Goal: Answer question/provide support: Share knowledge or assist other users

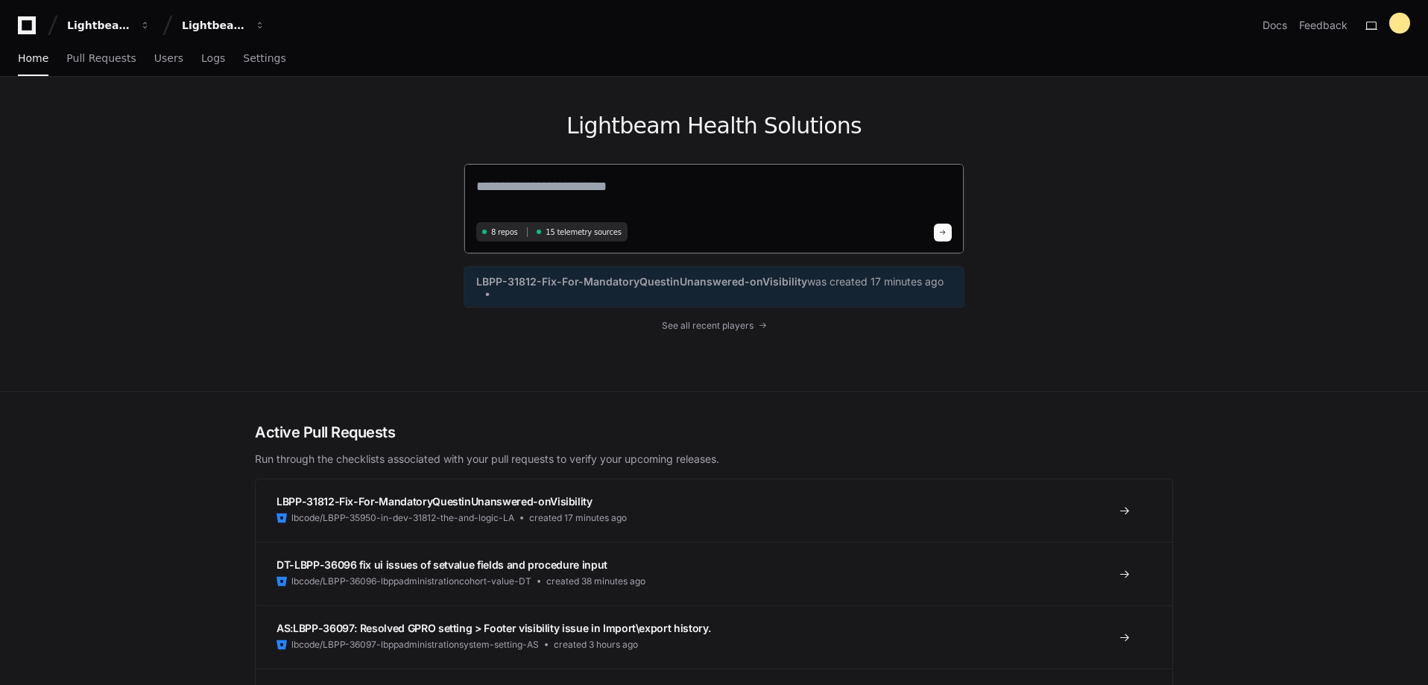
click at [552, 195] on textarea at bounding box center [713, 197] width 475 height 42
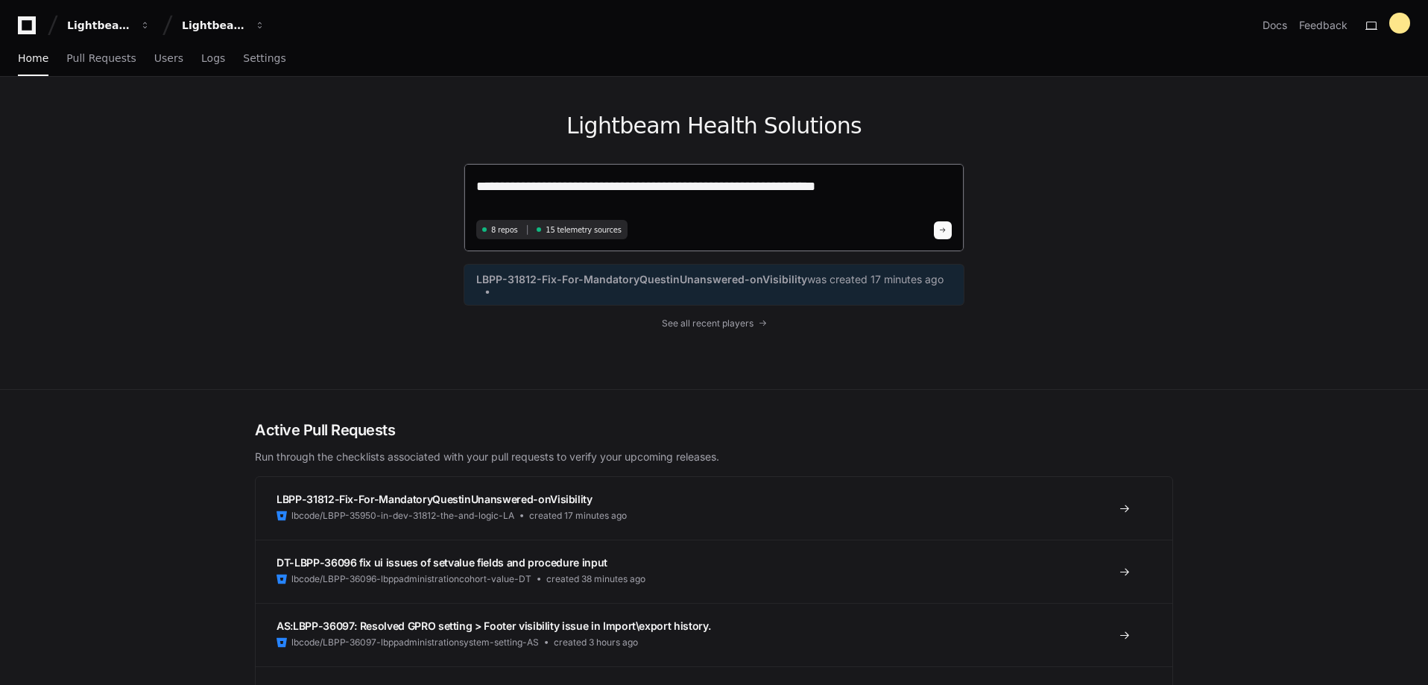
click at [881, 197] on textarea "**********" at bounding box center [713, 195] width 475 height 39
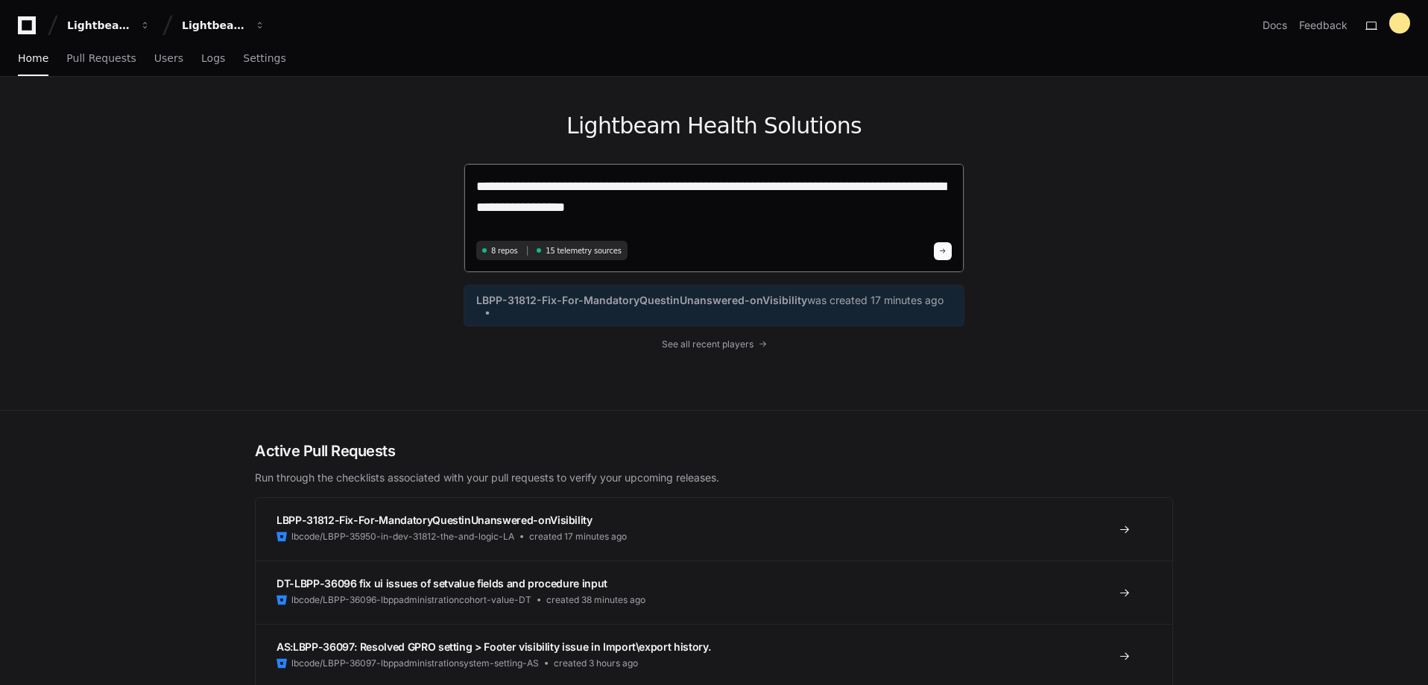
type textarea "**********"
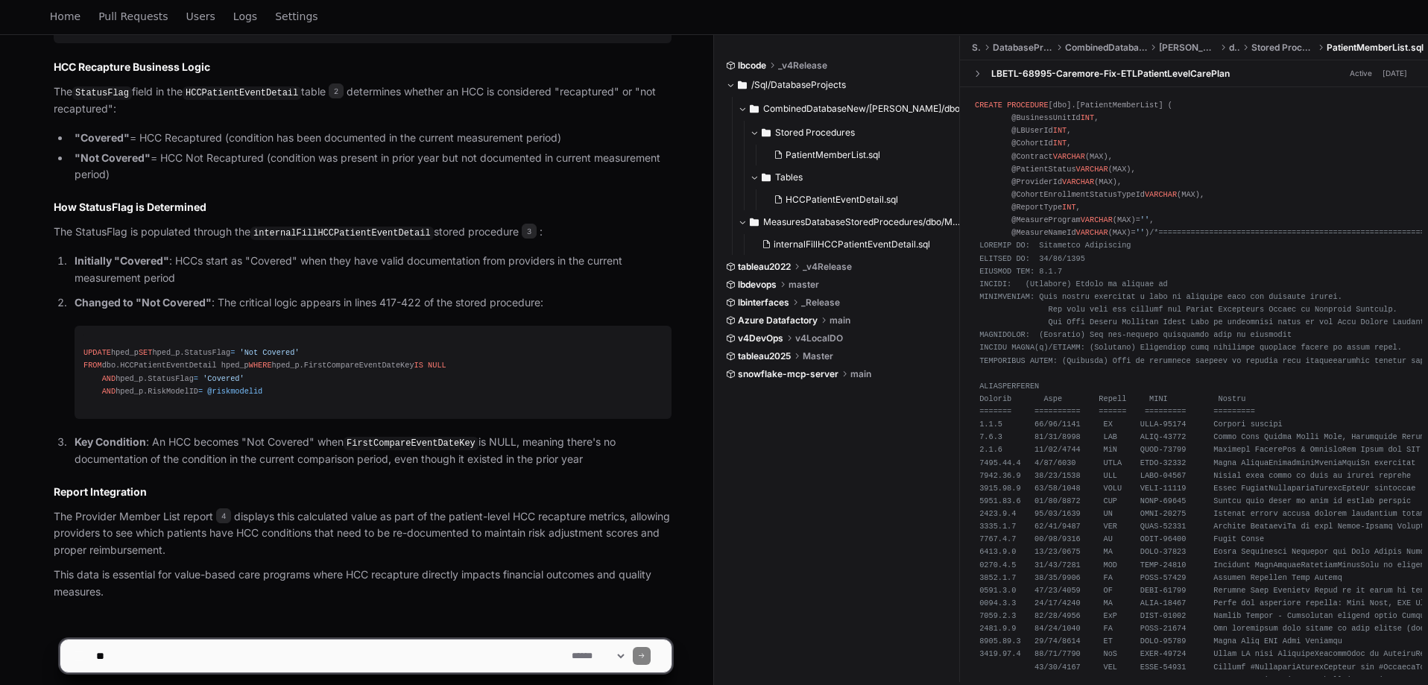
scroll to position [1159, 0]
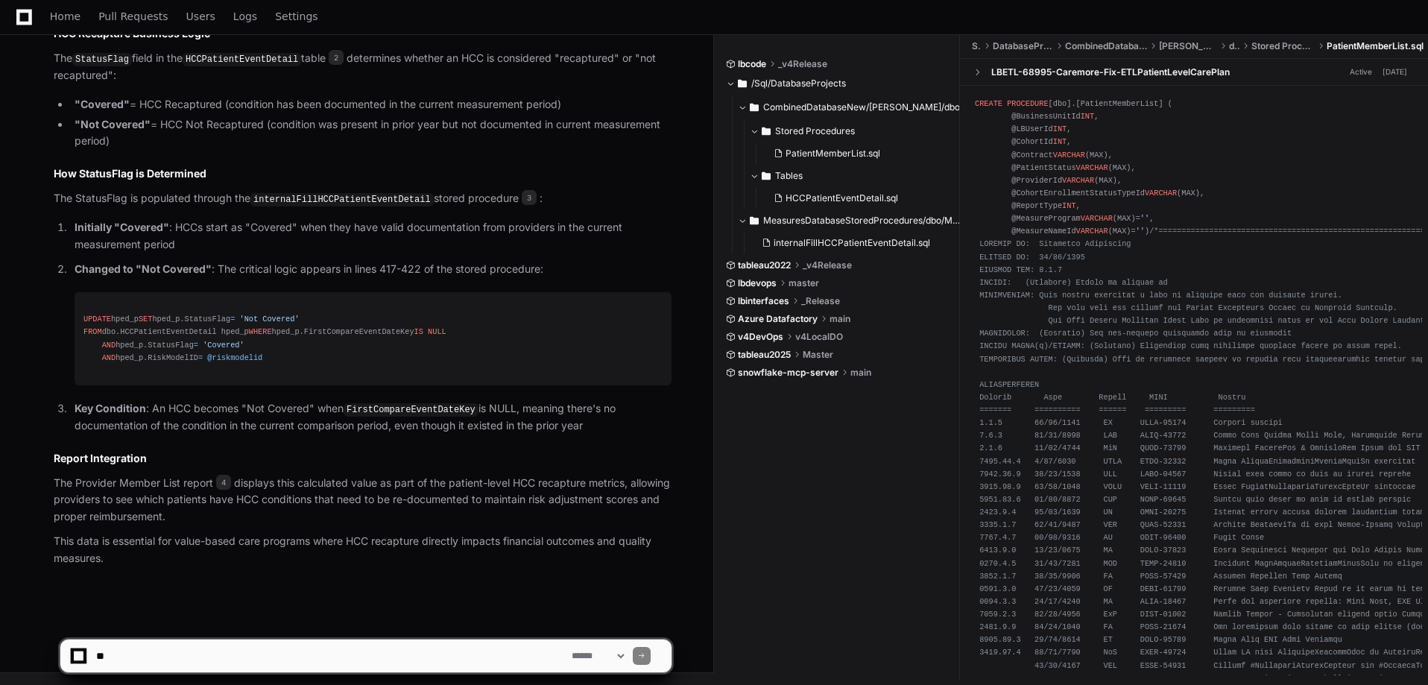
click at [312, 666] on textarea at bounding box center [330, 655] width 475 height 33
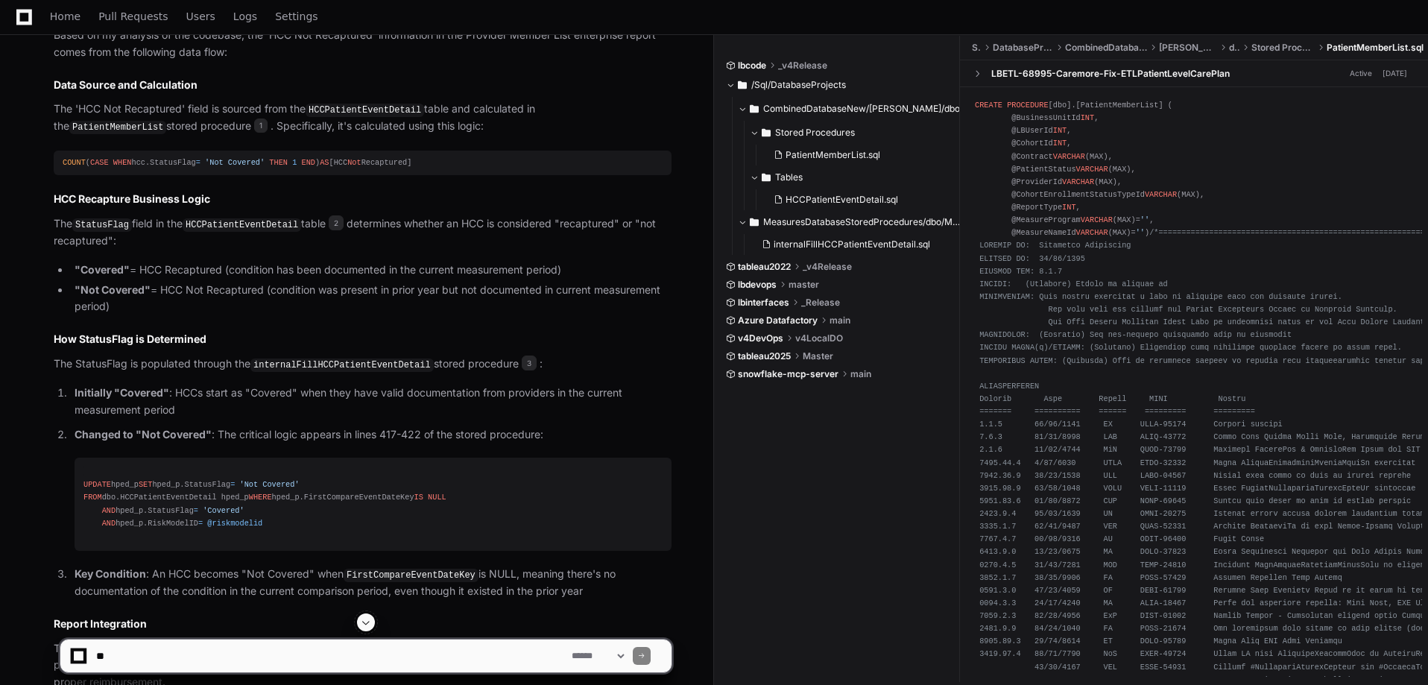
scroll to position [1084, 0]
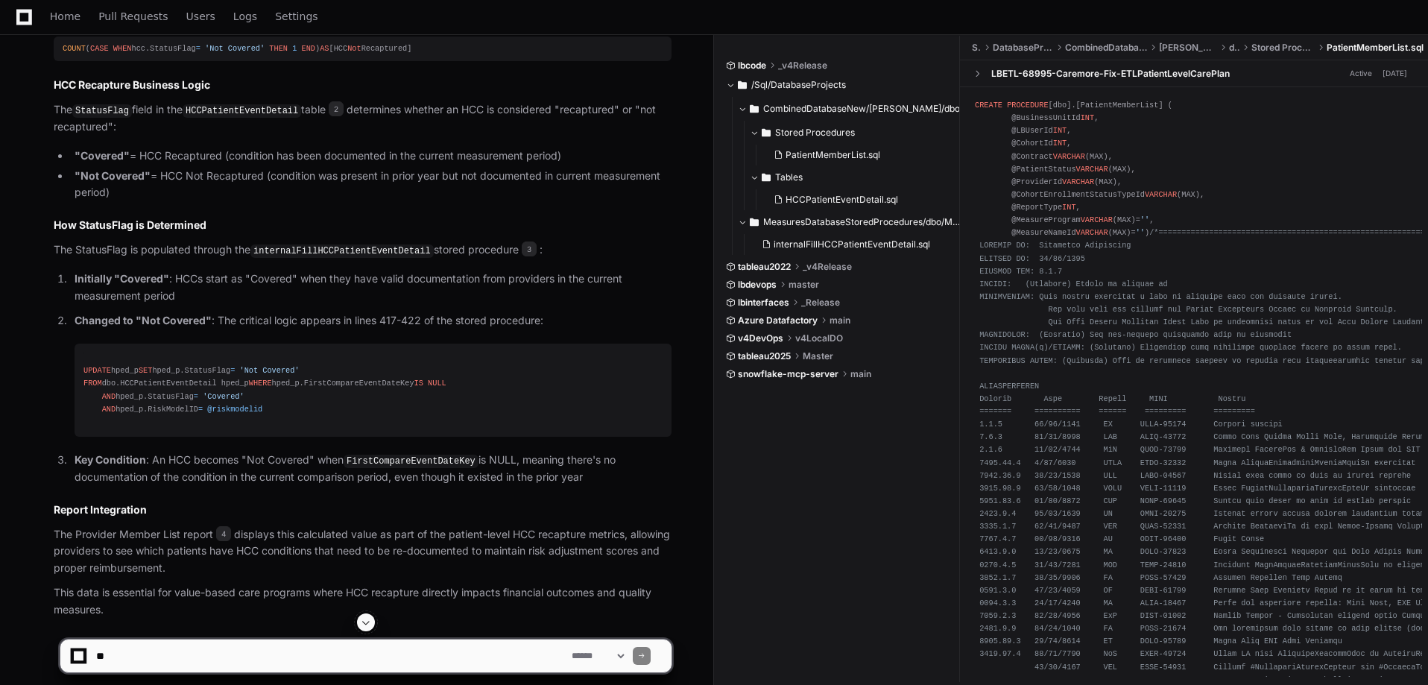
click at [241, 644] on textarea at bounding box center [330, 655] width 475 height 33
type textarea "**********"
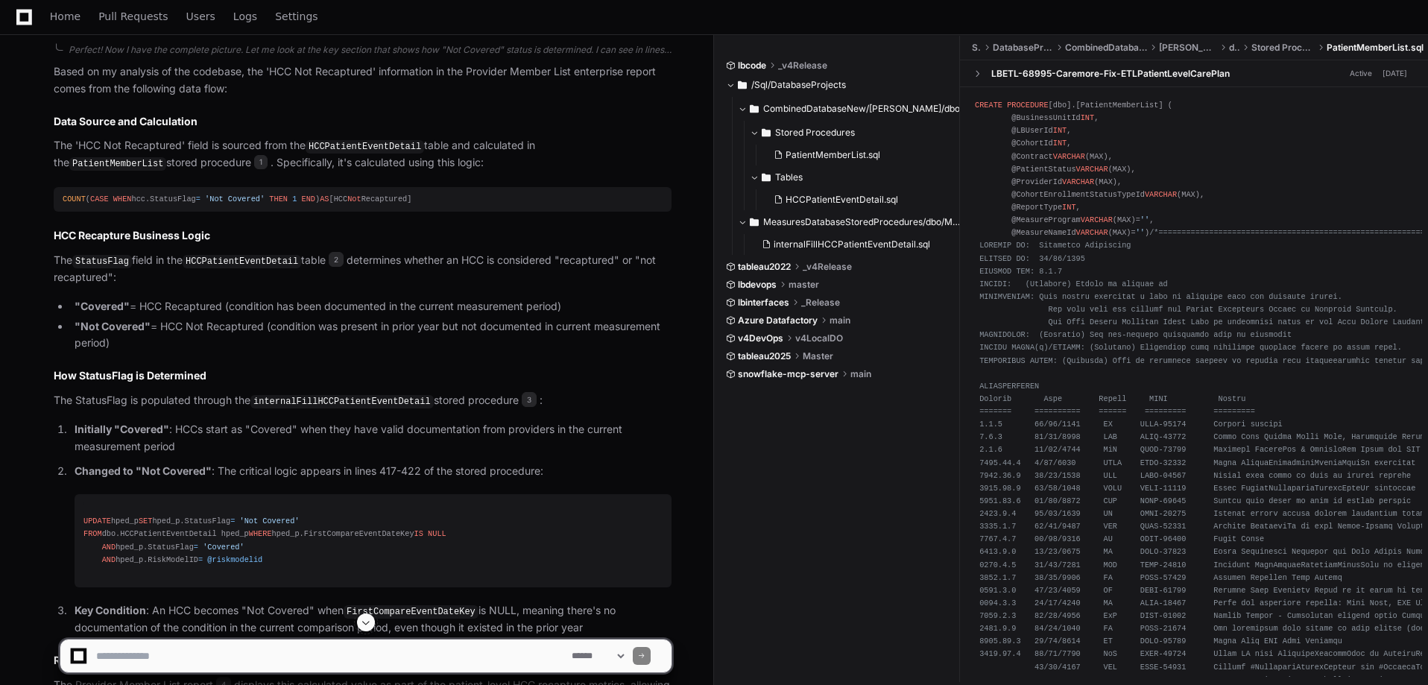
scroll to position [861, 0]
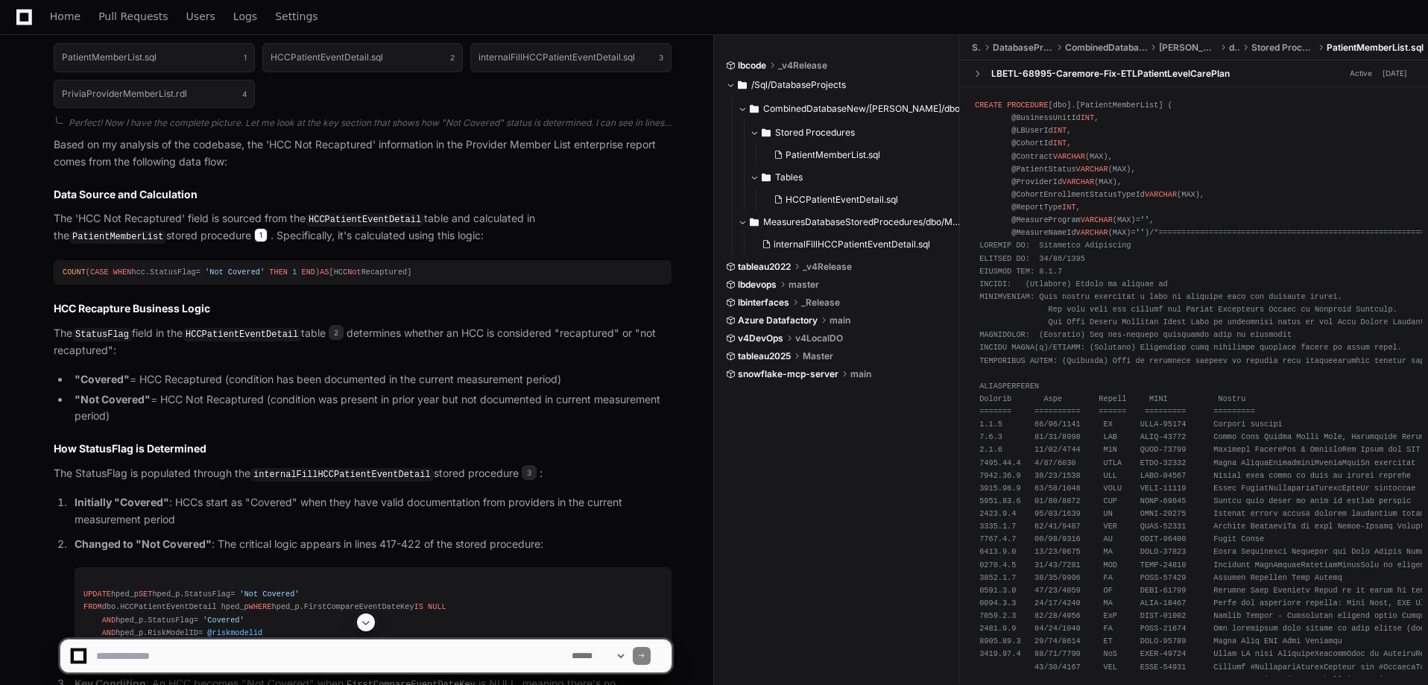
click at [254, 238] on span "1" at bounding box center [260, 235] width 13 height 15
click at [254, 234] on span "1" at bounding box center [260, 235] width 13 height 15
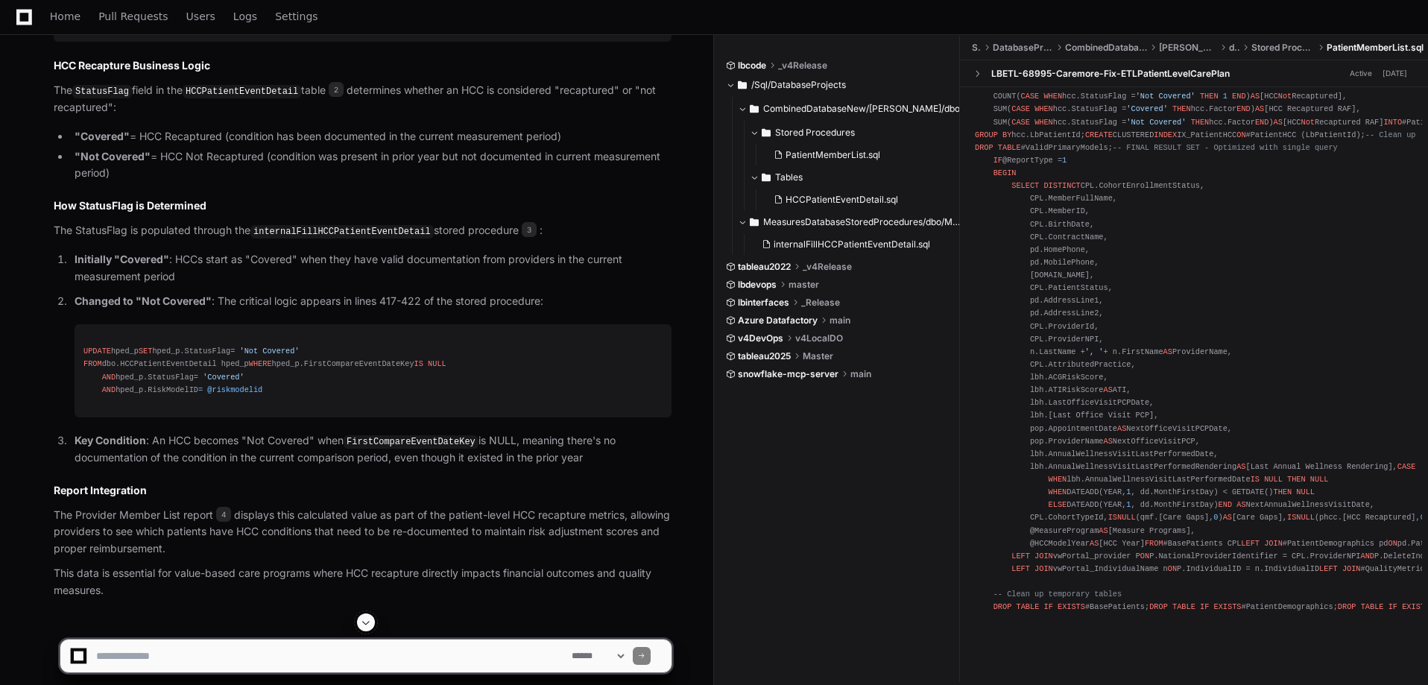
scroll to position [1159, 0]
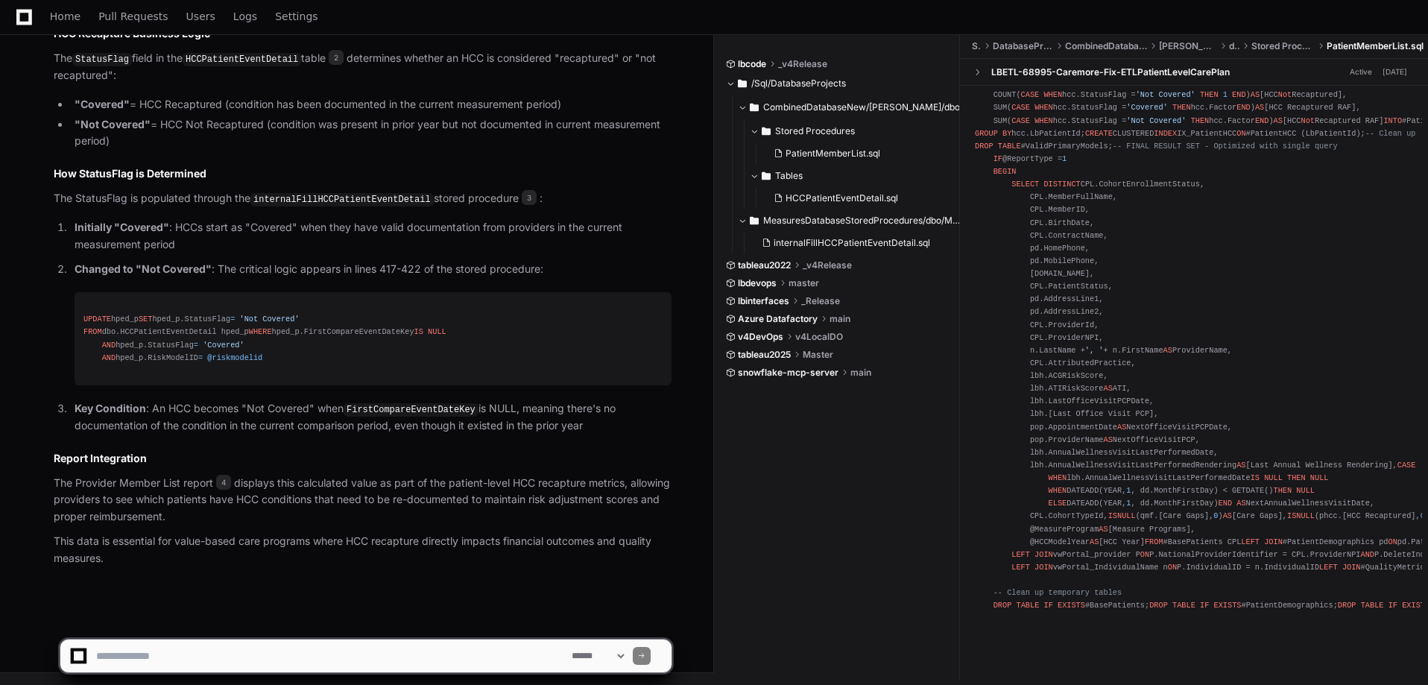
click at [375, 648] on textarea at bounding box center [330, 655] width 475 height 33
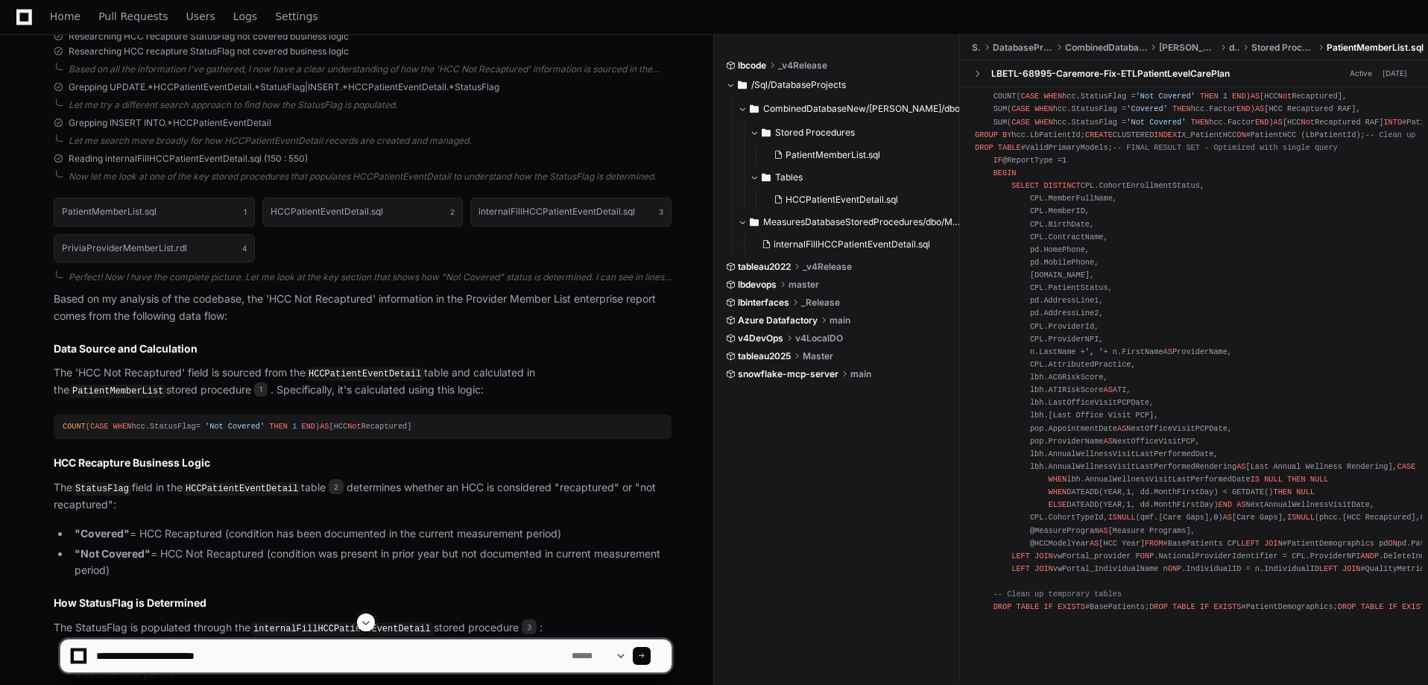
scroll to position [861, 0]
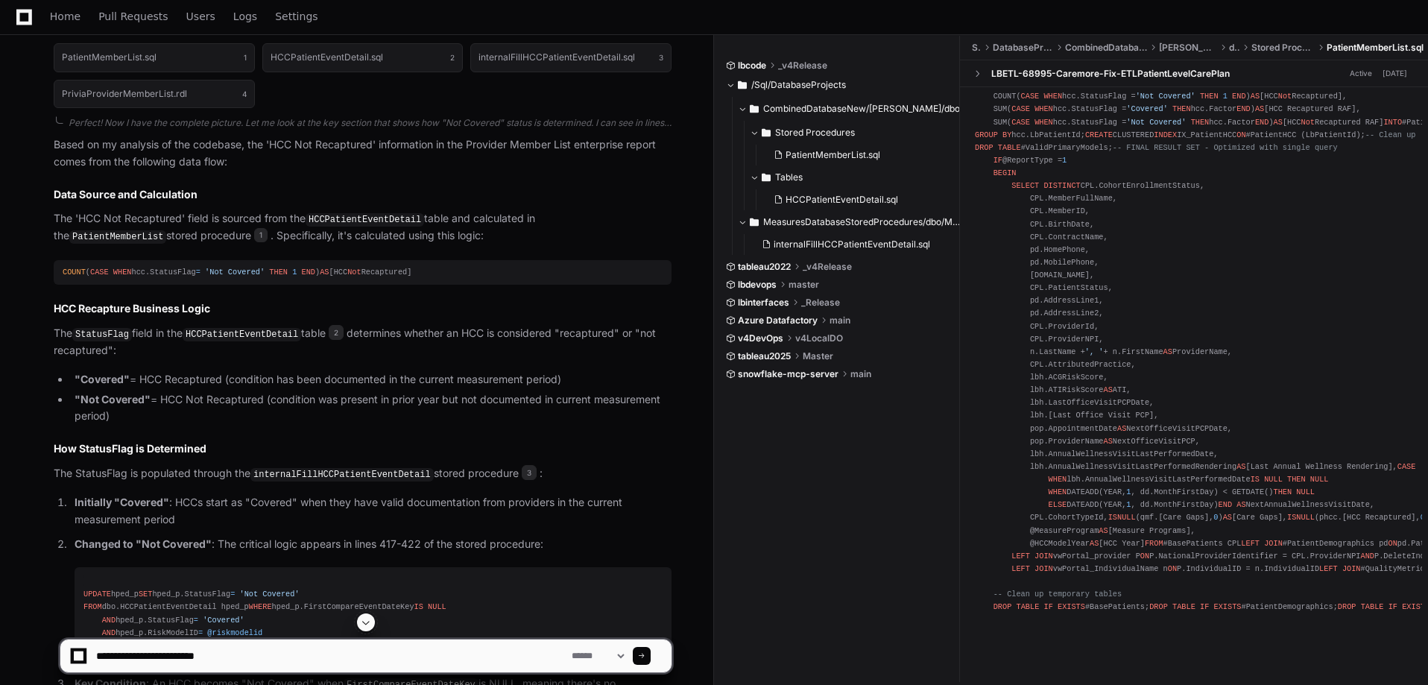
click at [376, 652] on textarea at bounding box center [330, 655] width 475 height 33
type textarea "**********"
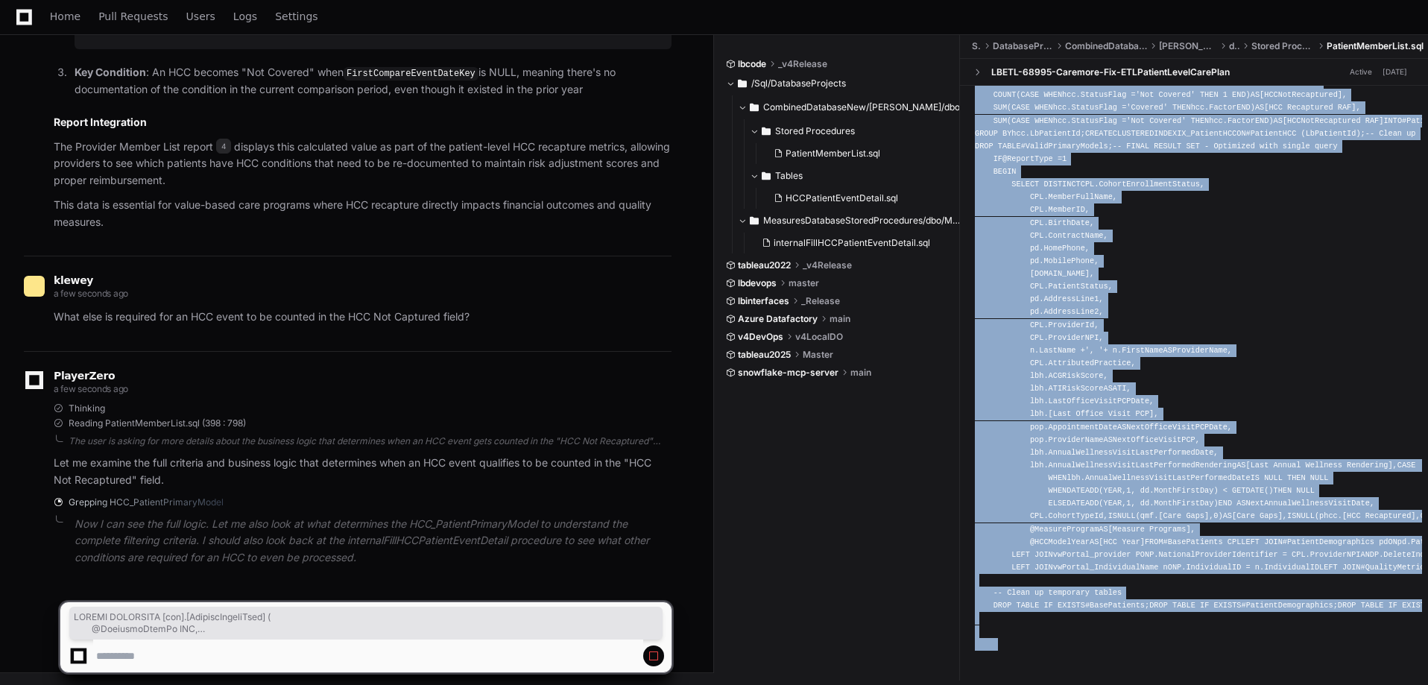
scroll to position [5816, 0]
drag, startPoint x: 978, startPoint y: 103, endPoint x: 993, endPoint y: 602, distance: 499.6
copy app-player-page "CREATE PROCEDURE [dbo].[PatientMemberList] ( @BusinessUnitId INT , @LBUserId IN…"
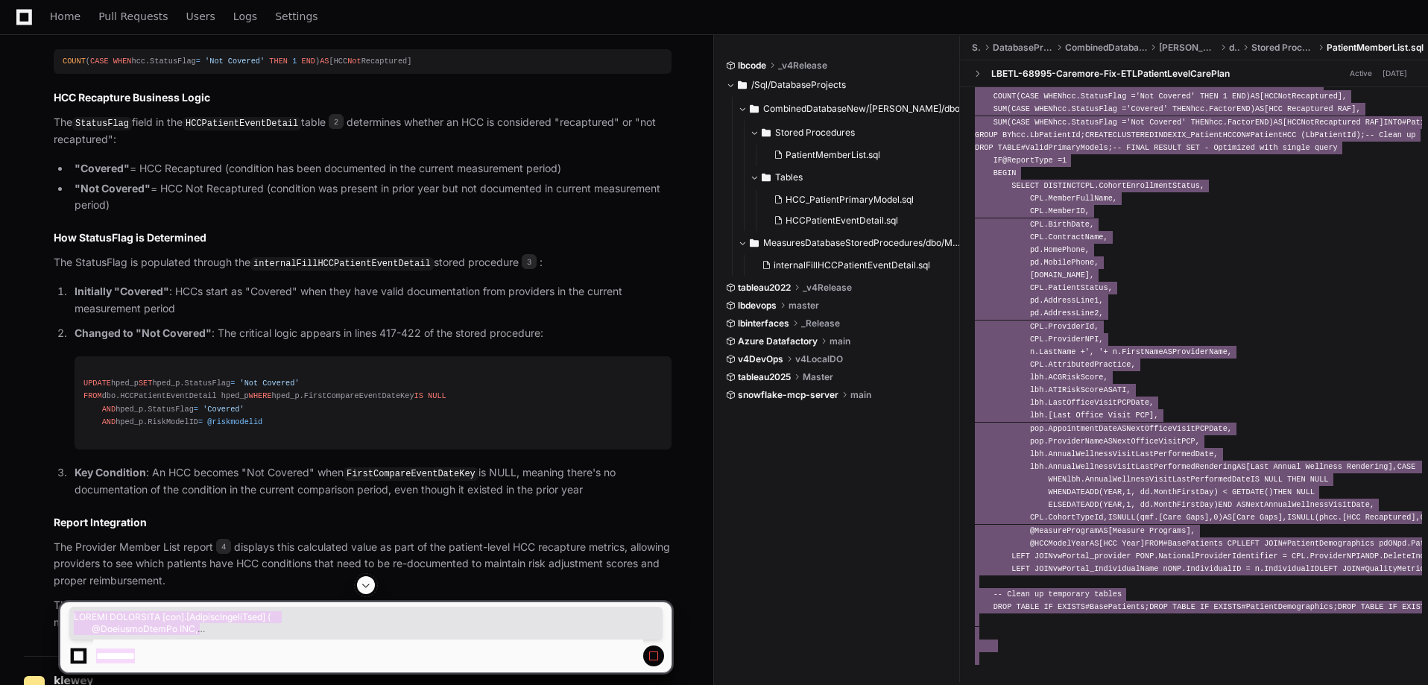
scroll to position [973, 0]
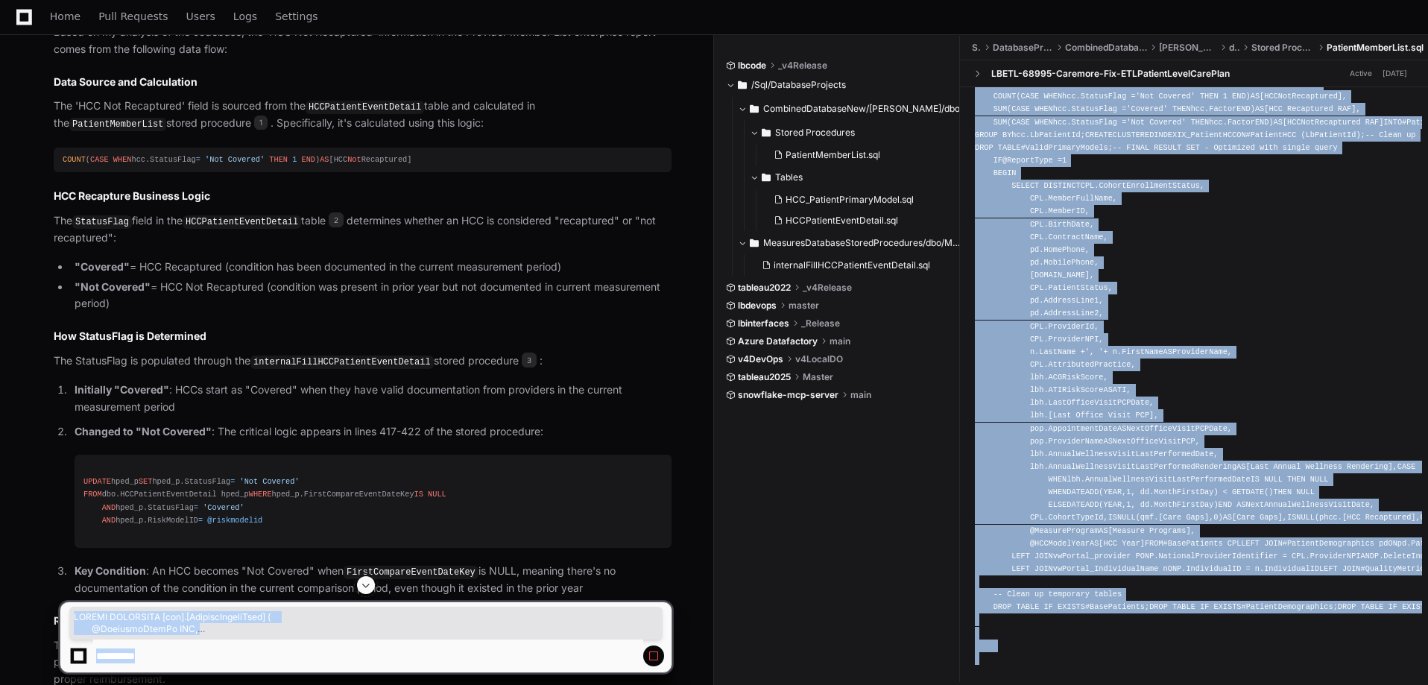
click at [690, 539] on div "klewey 10 minutes ago For the 'Provider Member List' enterprise report, where d…" at bounding box center [356, 214] width 677 height 2059
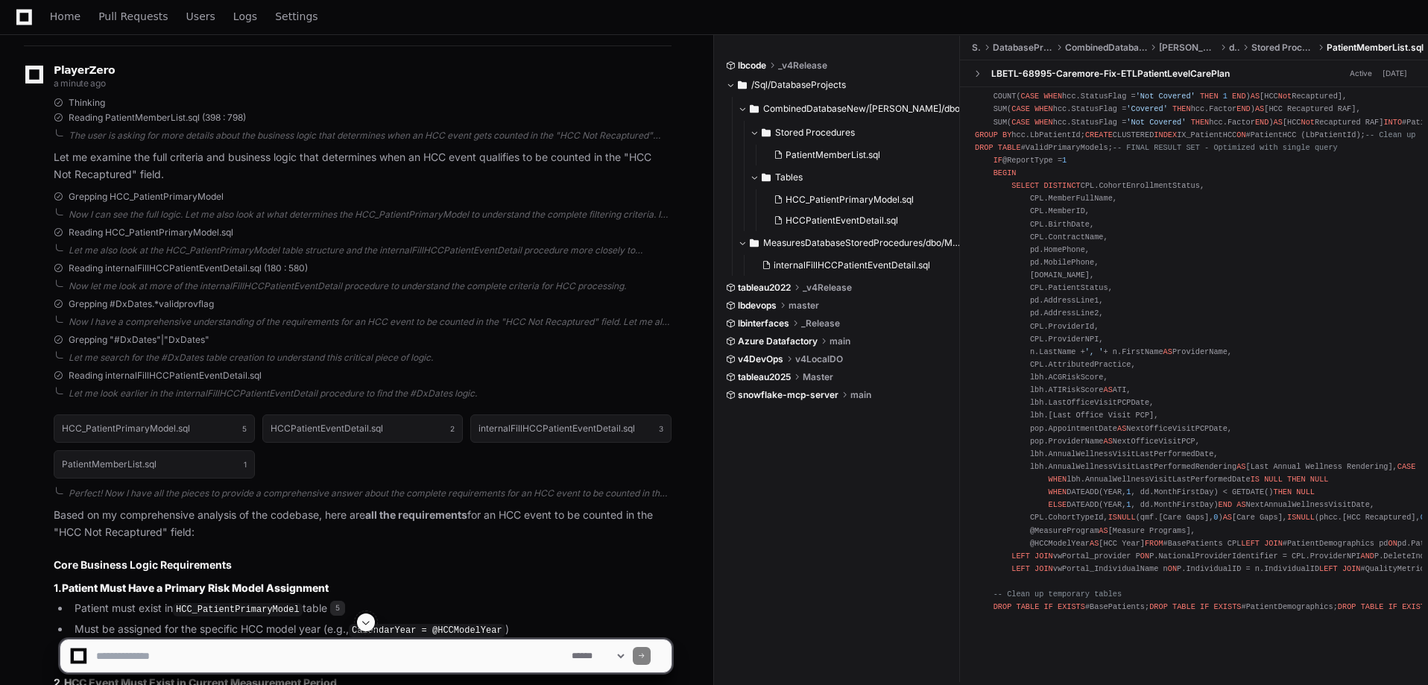
scroll to position [1938, 0]
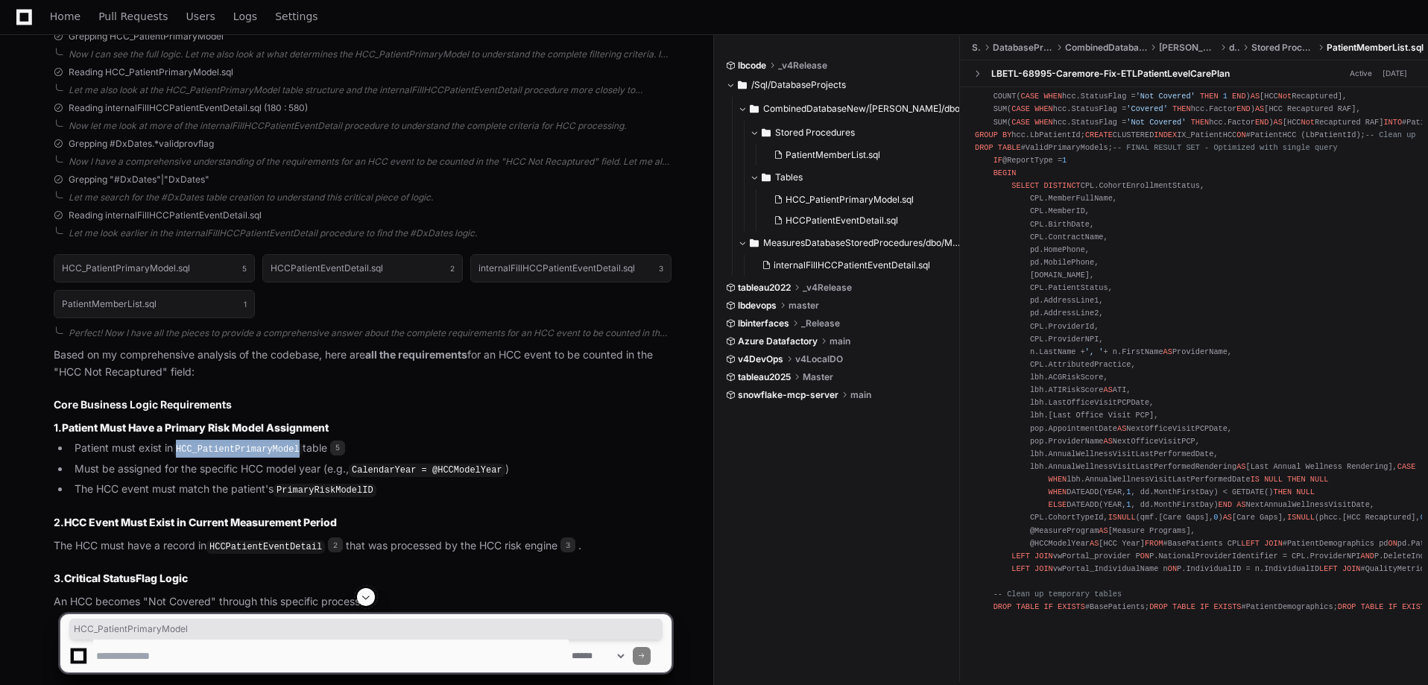
drag, startPoint x: 180, startPoint y: 474, endPoint x: 294, endPoint y: 473, distance: 113.3
click at [294, 456] on code "HCC_PatientPrimaryModel" at bounding box center [238, 449] width 130 height 13
copy code "HCC_PatientPrimaryModel"
click at [264, 456] on code "HCC_PatientPrimaryModel" at bounding box center [238, 449] width 130 height 13
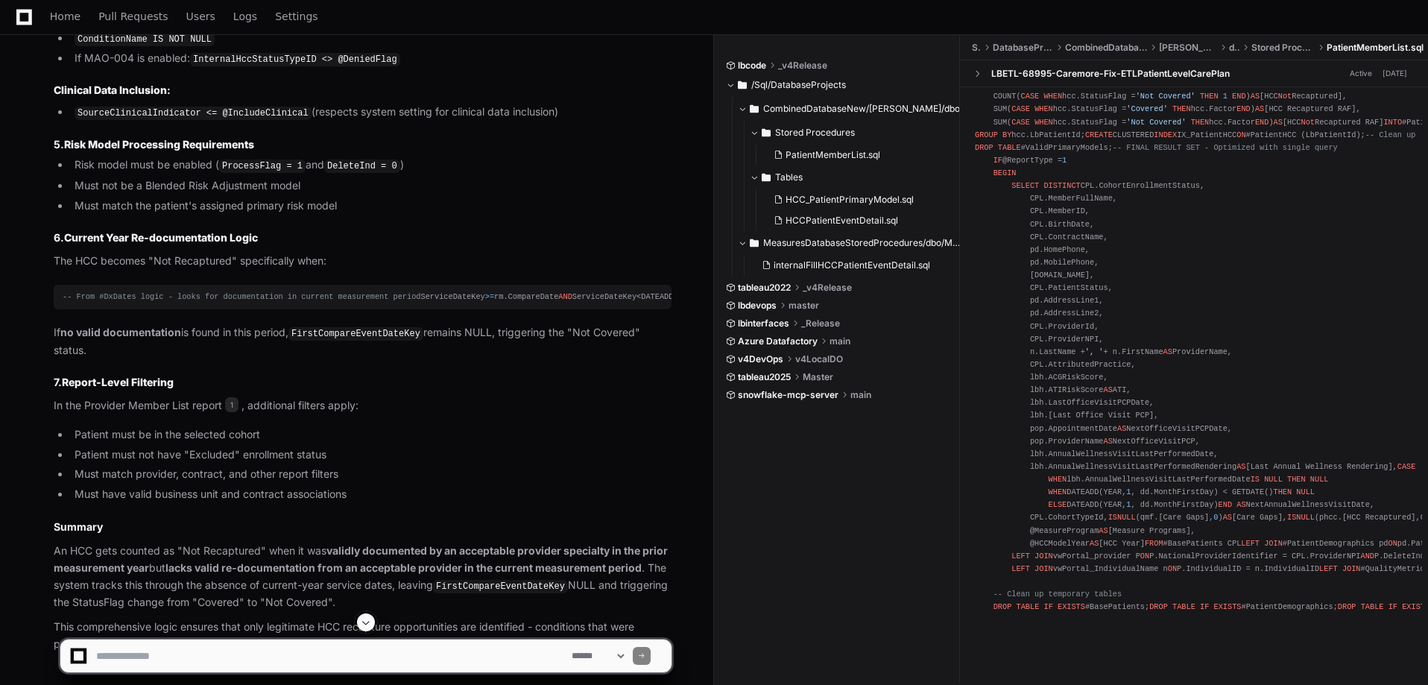
scroll to position [2857, 0]
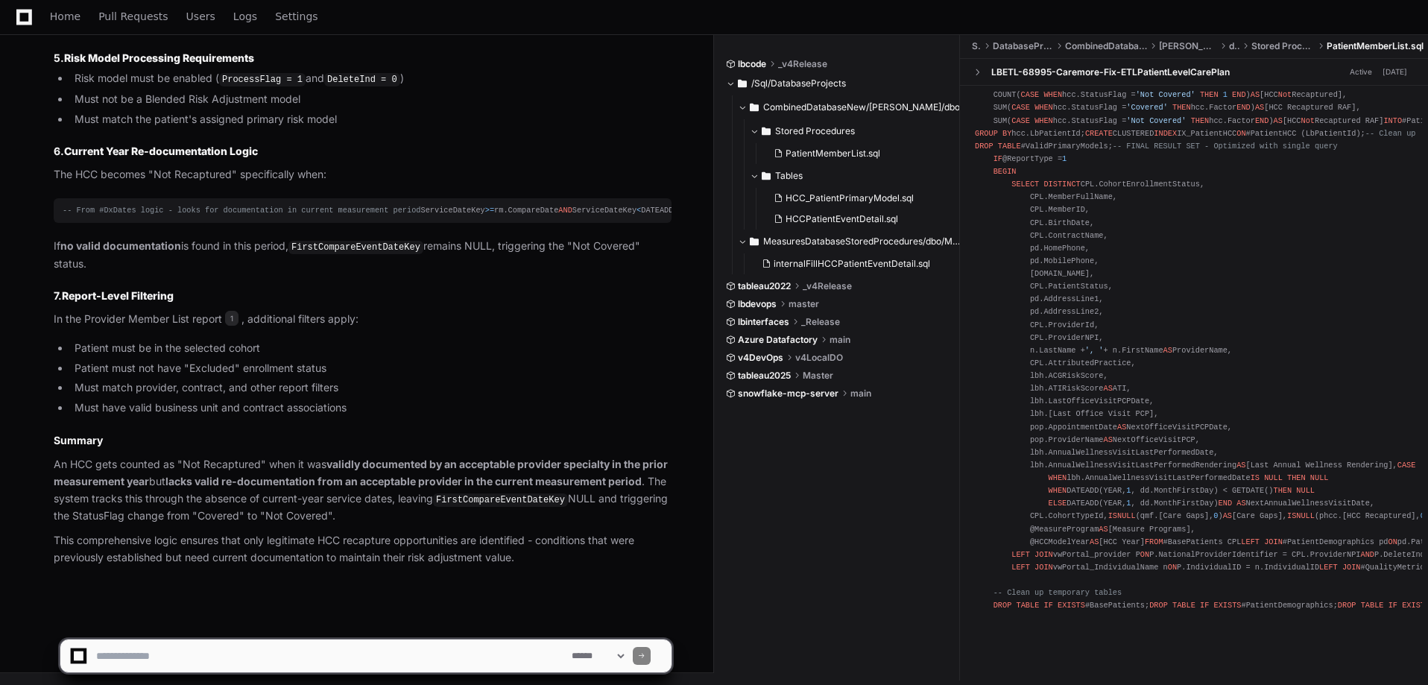
click at [342, 654] on textarea at bounding box center [330, 655] width 475 height 33
type textarea "**********"
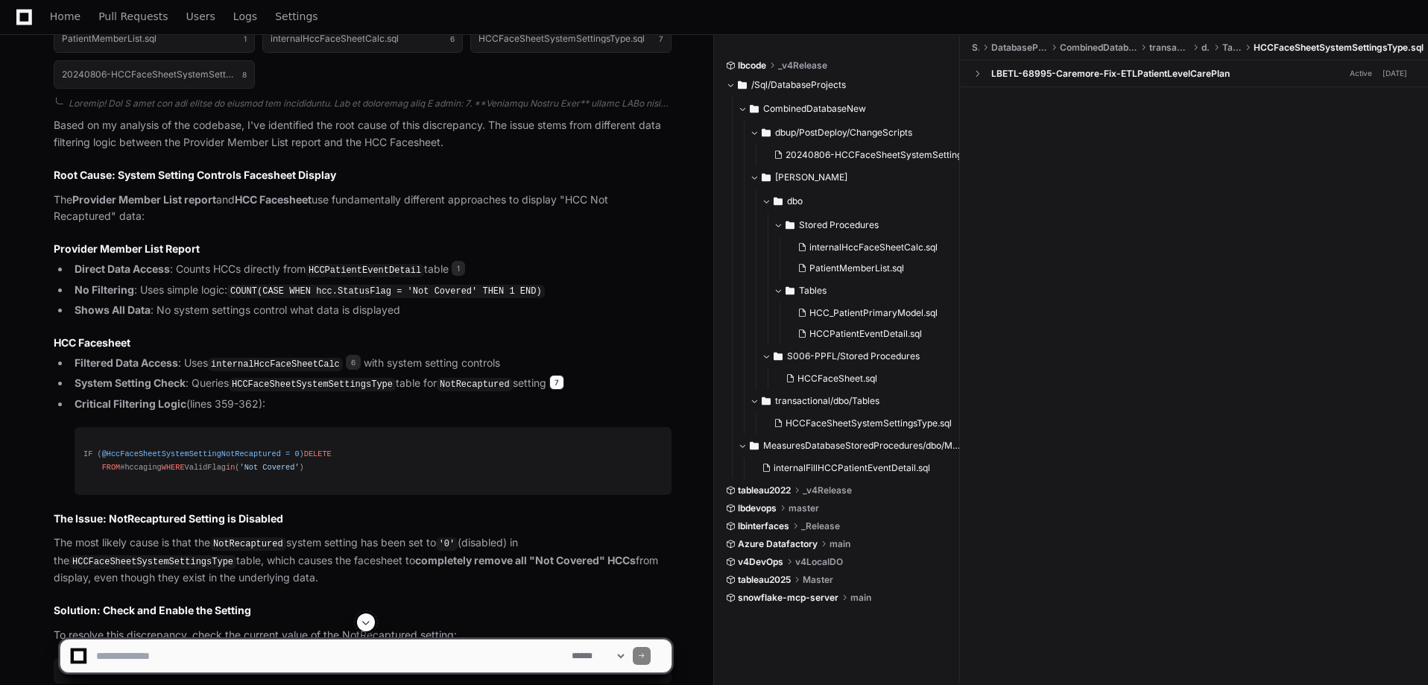
scroll to position [0, 0]
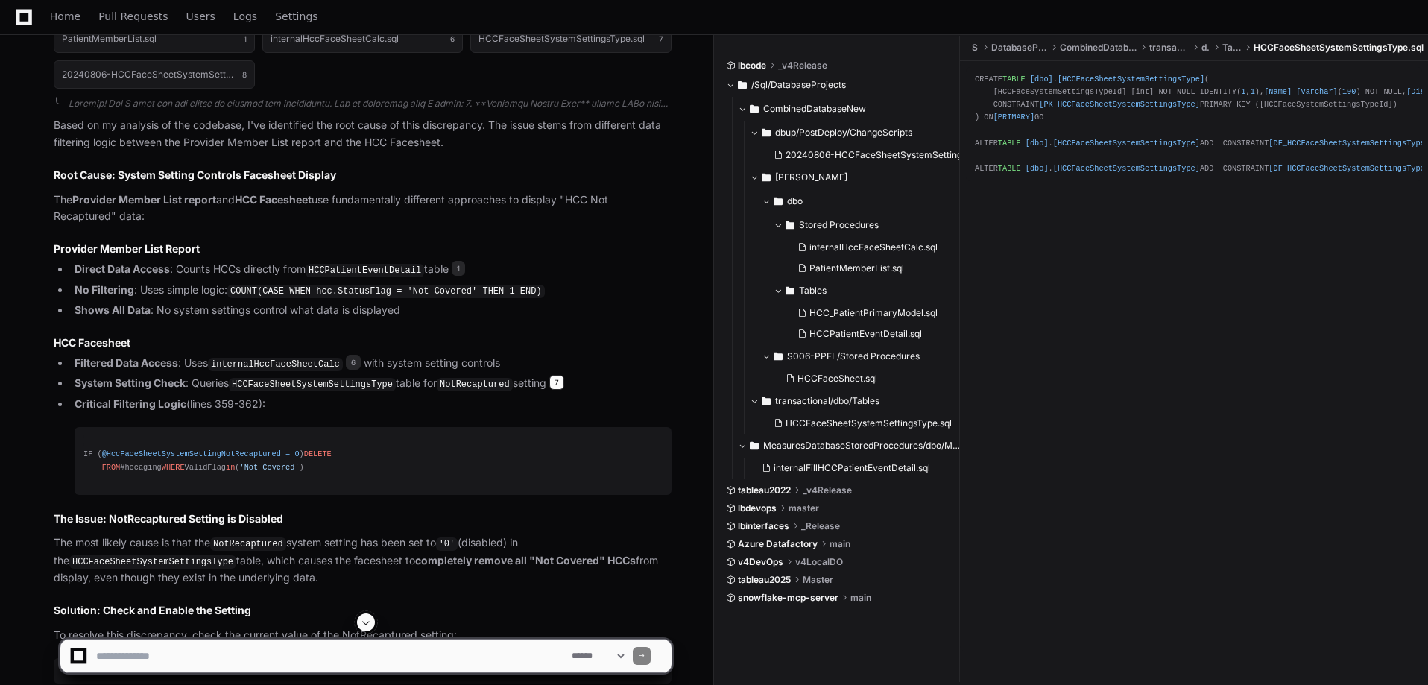
click at [551, 390] on span "7" at bounding box center [556, 382] width 15 height 15
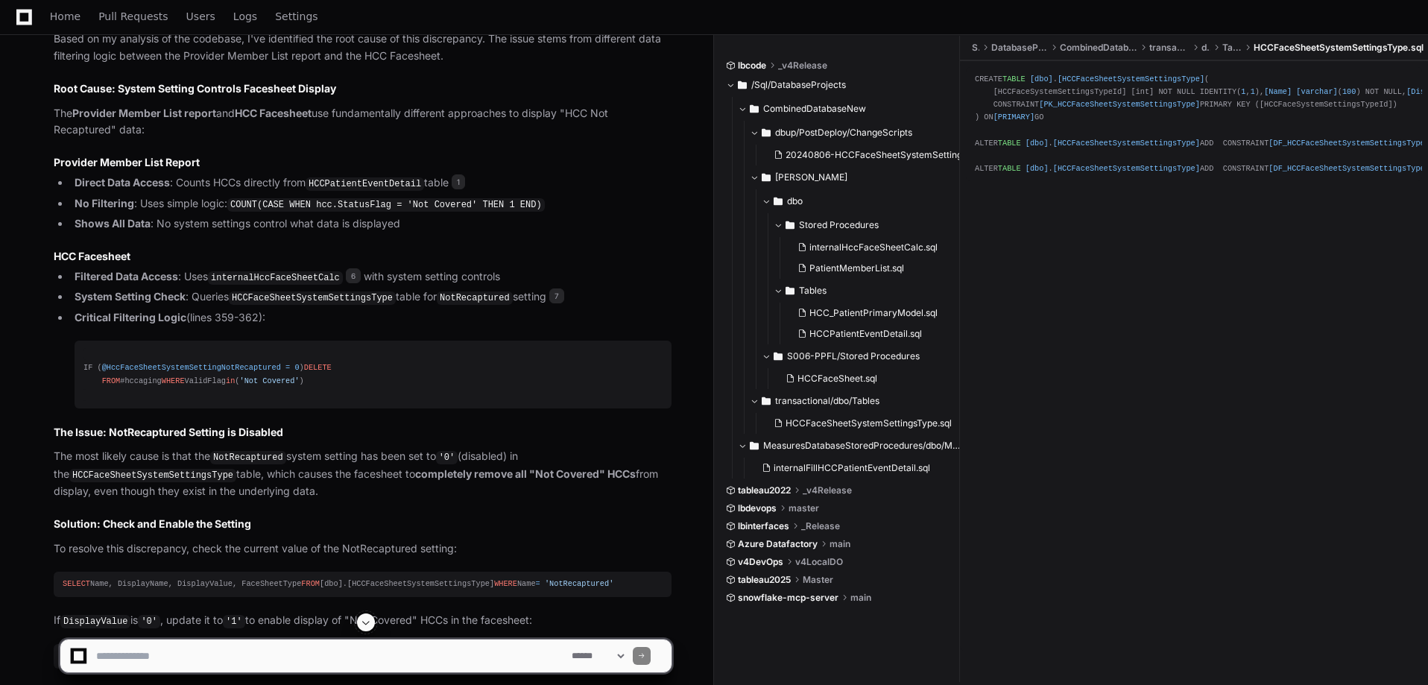
scroll to position [3870, 0]
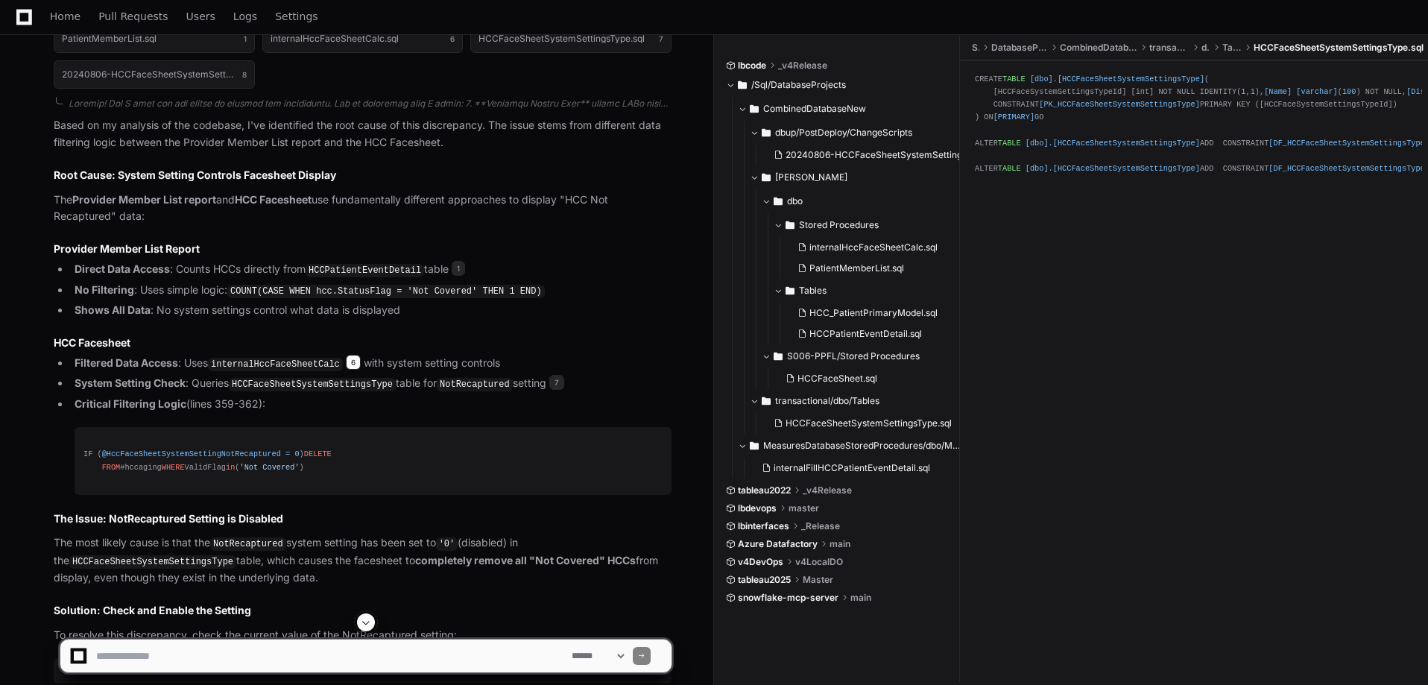
click at [348, 370] on span "6" at bounding box center [353, 362] width 15 height 15
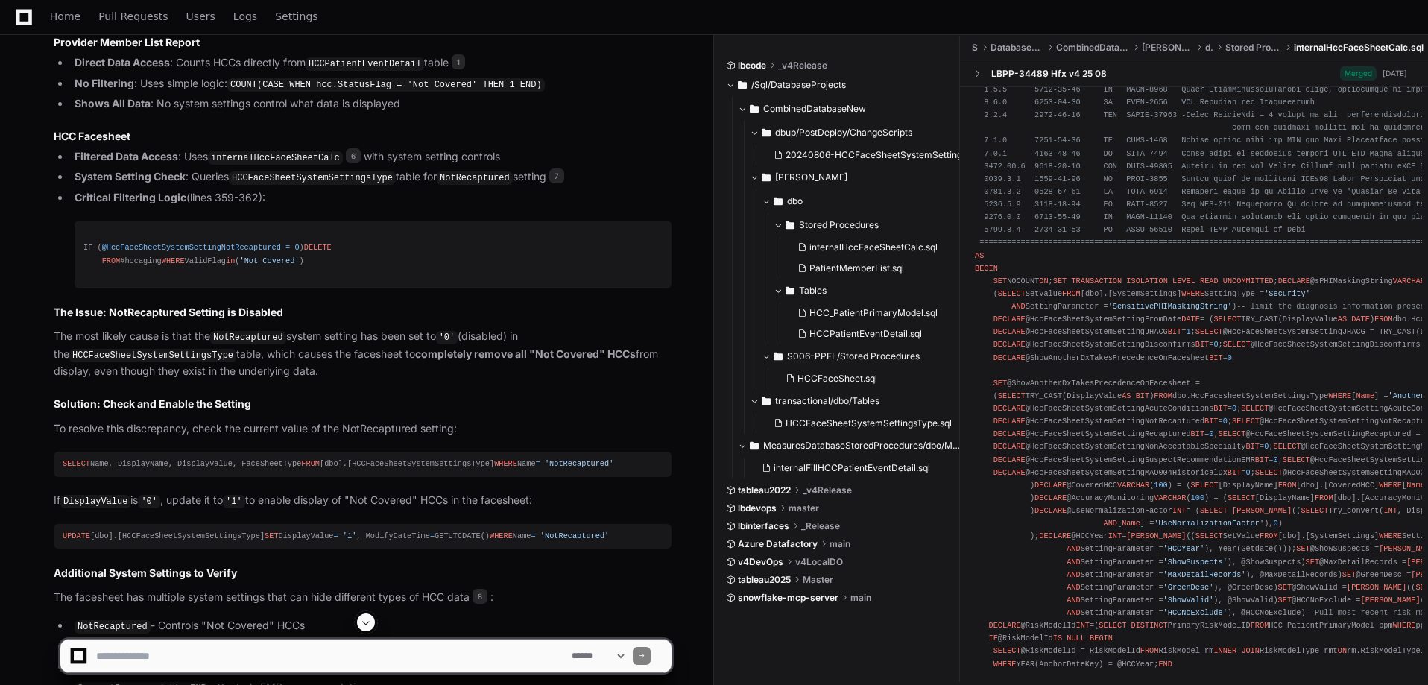
scroll to position [4094, 0]
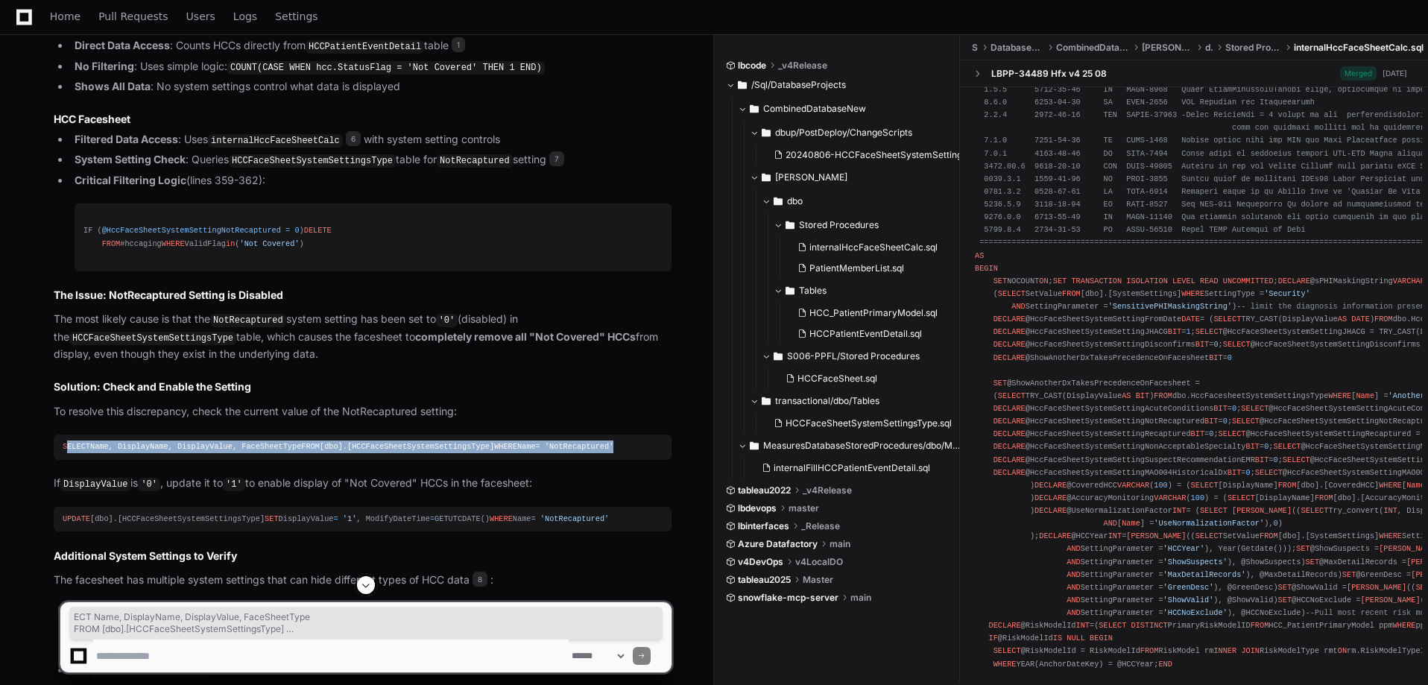
drag, startPoint x: 181, startPoint y: 548, endPoint x: 72, endPoint y: 524, distance: 111.4
click at [68, 453] on div "SELECT Name, DisplayName, DisplayValue, FaceSheetType FROM [dbo].[HCCFaceSheetS…" at bounding box center [363, 446] width 600 height 13
click at [189, 453] on div "SELECT Name, DisplayName, DisplayValue, FaceSheetType FROM [dbo].[HCCFaceSheetS…" at bounding box center [363, 446] width 600 height 13
drag, startPoint x: 179, startPoint y: 547, endPoint x: 61, endPoint y: 521, distance: 120.6
click at [62, 459] on pre "SELECT Name, DisplayName, DisplayValue, FaceSheetType FROM [dbo].[HCCFaceSheetS…" at bounding box center [363, 446] width 618 height 25
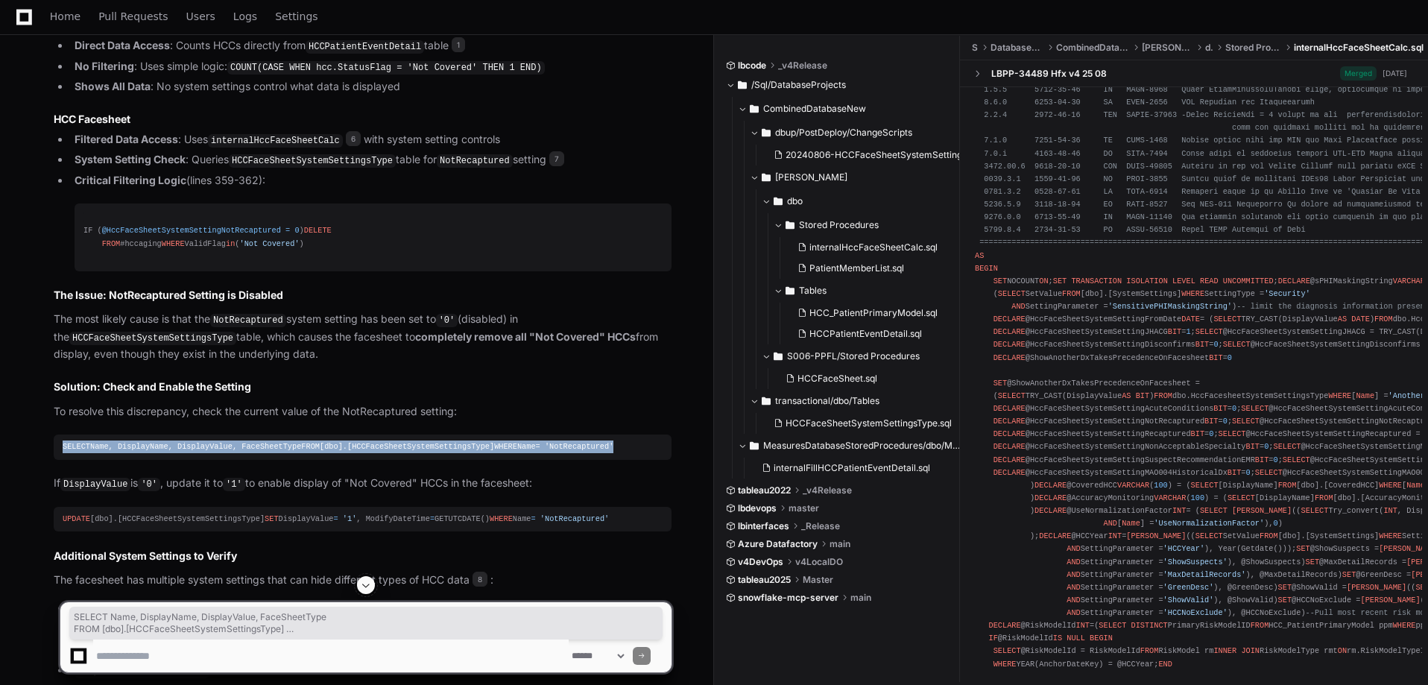
copy div "SELECT Name, DisplayName, DisplayValue, FaceSheetType FROM [dbo].[HCCFaceSheetS…"
click at [395, 453] on div "SELECT Name, DisplayName, DisplayValue, FaceSheetType FROM [dbo].[HCCFaceSheetS…" at bounding box center [363, 446] width 600 height 13
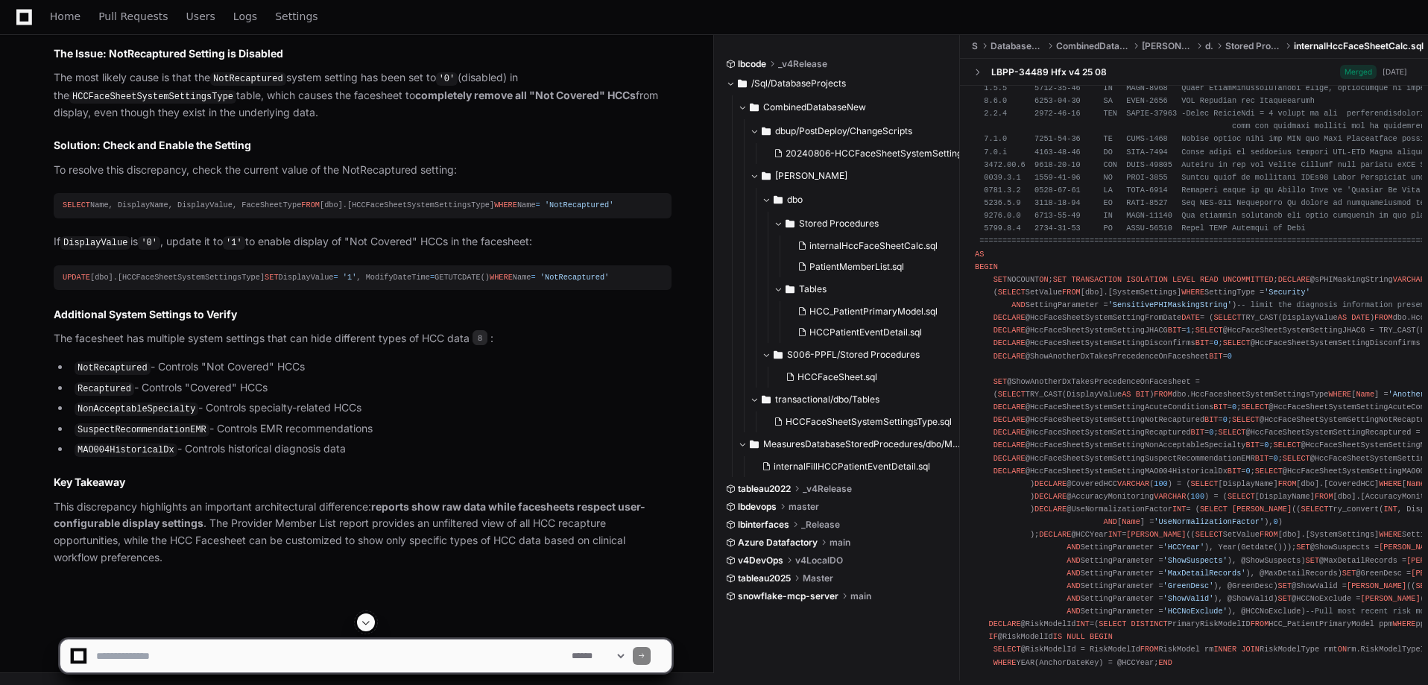
scroll to position [4458, 0]
click at [281, 664] on textarea at bounding box center [330, 655] width 475 height 33
click at [159, 654] on textarea at bounding box center [330, 655] width 475 height 33
type textarea "**********"
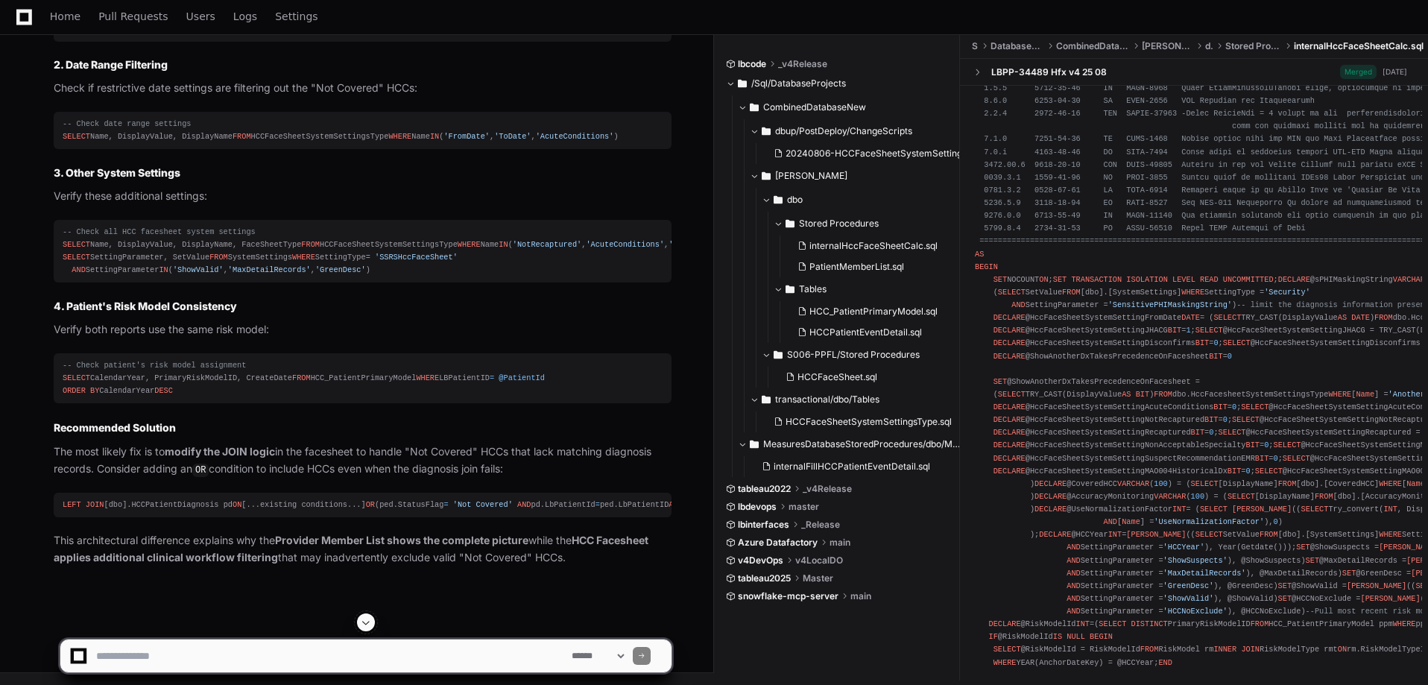
scroll to position [7009, 0]
click at [350, 654] on textarea at bounding box center [330, 655] width 475 height 33
click at [198, 656] on textarea at bounding box center [330, 655] width 475 height 33
paste textarea "**********"
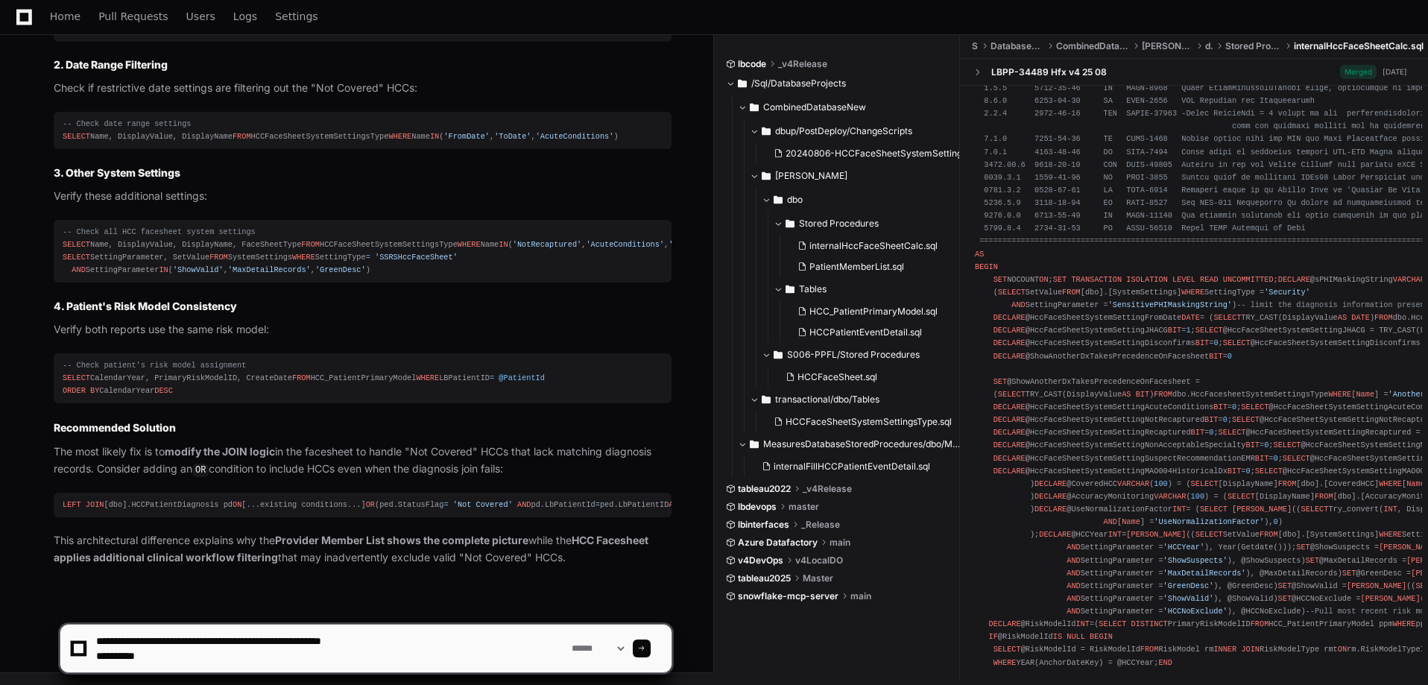
drag, startPoint x: 413, startPoint y: 642, endPoint x: 289, endPoint y: 642, distance: 123.7
click at [289, 642] on textarea at bounding box center [330, 649] width 475 height 48
click at [364, 632] on textarea at bounding box center [330, 649] width 475 height 48
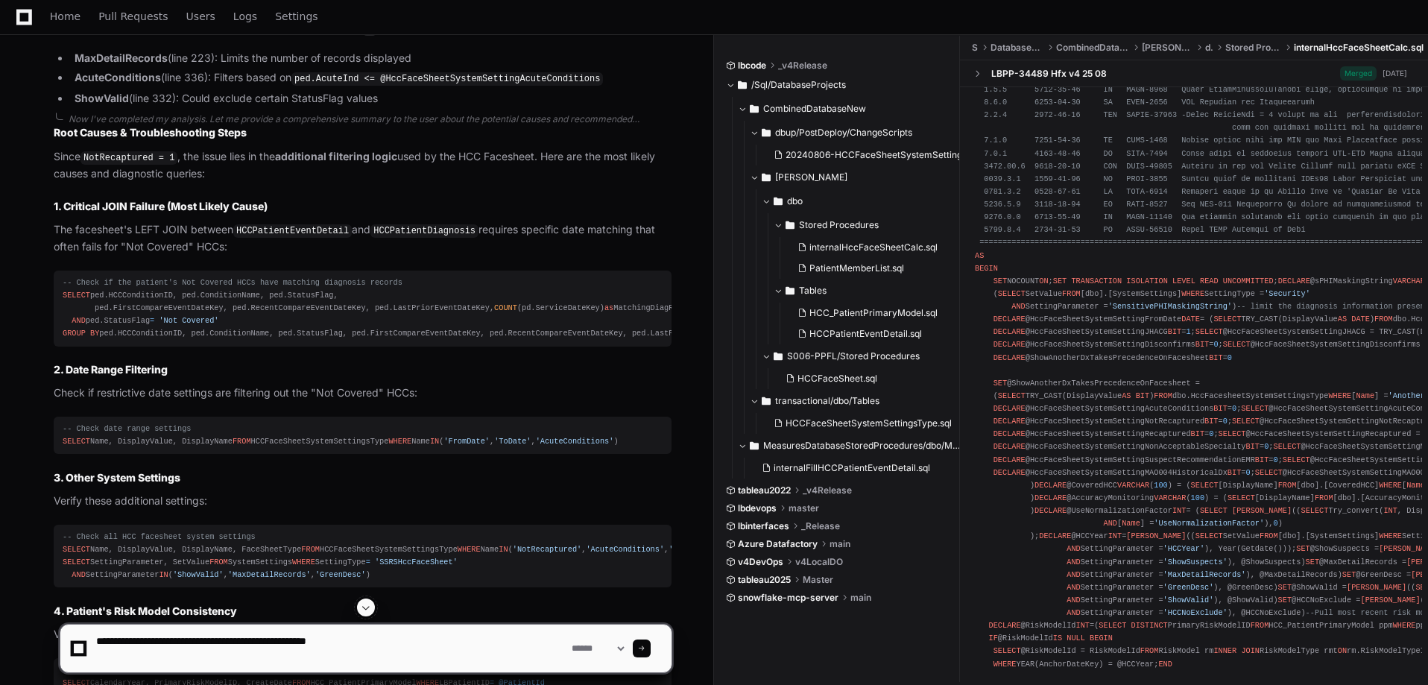
scroll to position [6115, 0]
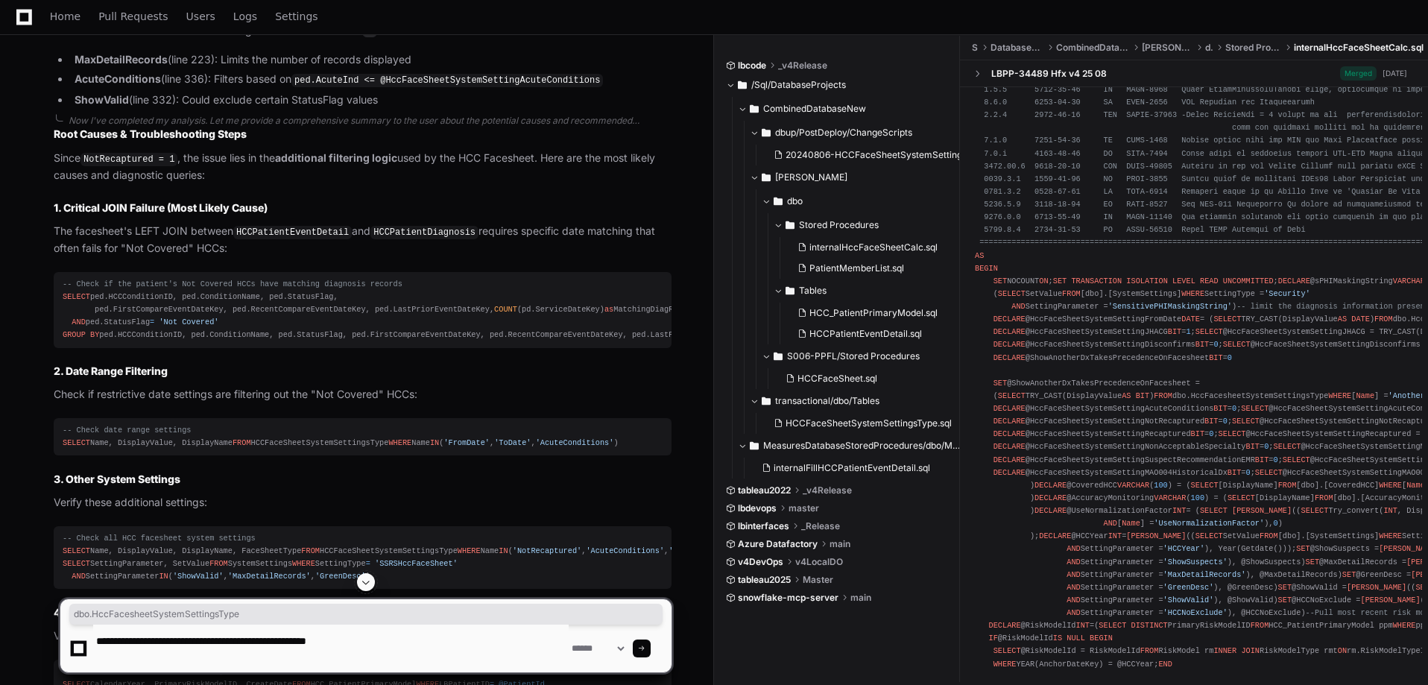
drag, startPoint x: 243, startPoint y: 140, endPoint x: 101, endPoint y: 144, distance: 142.4
copy div "dbo.HccFacesheetSystemSettingsType"
click at [417, 640] on textarea at bounding box center [330, 649] width 475 height 48
paste textarea "**********"
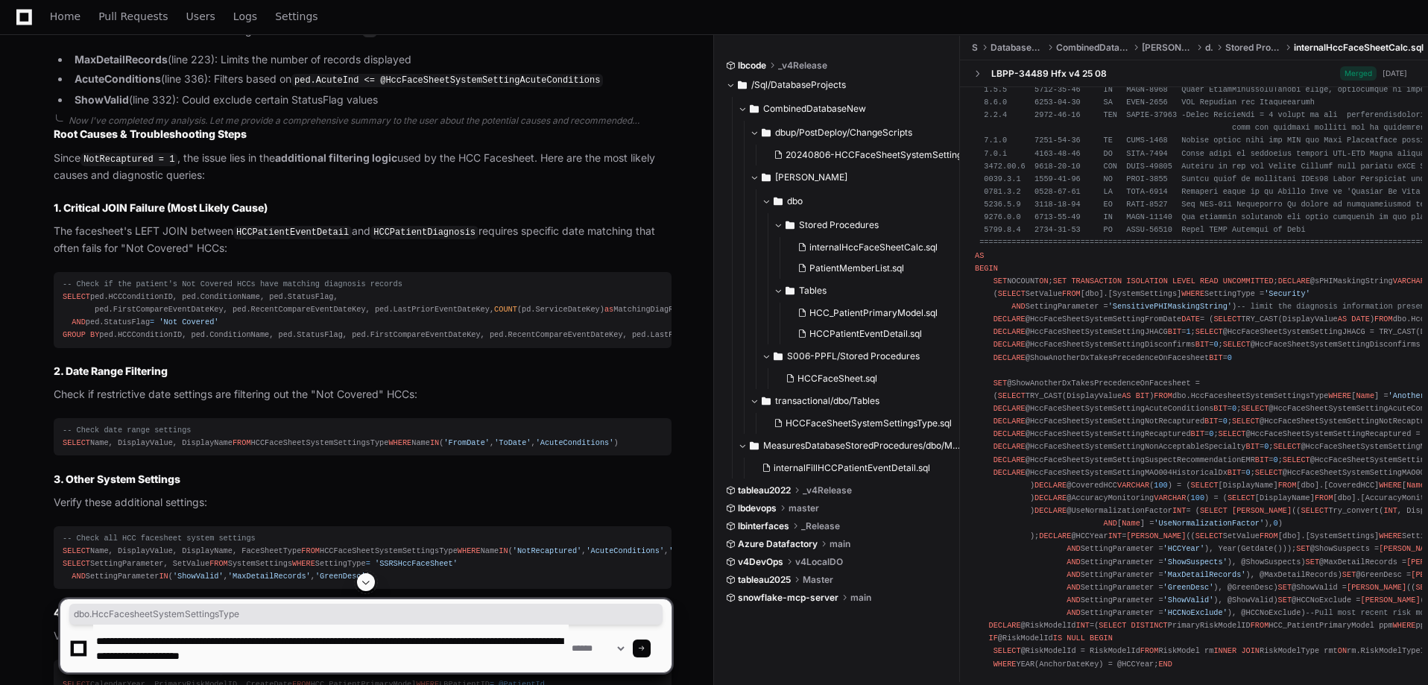
scroll to position [4, 0]
type textarea "**********"
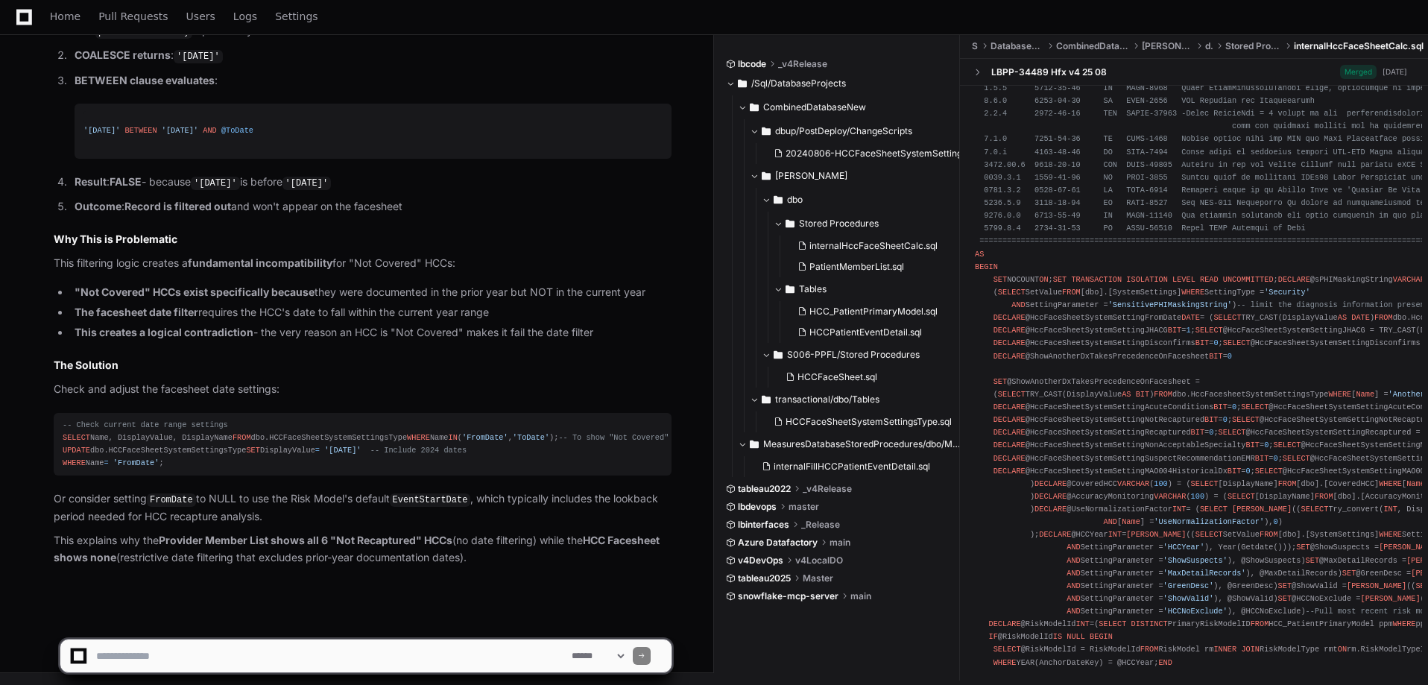
scroll to position [8214, 0]
click at [320, 657] on textarea at bounding box center [330, 655] width 475 height 33
type textarea "**********"
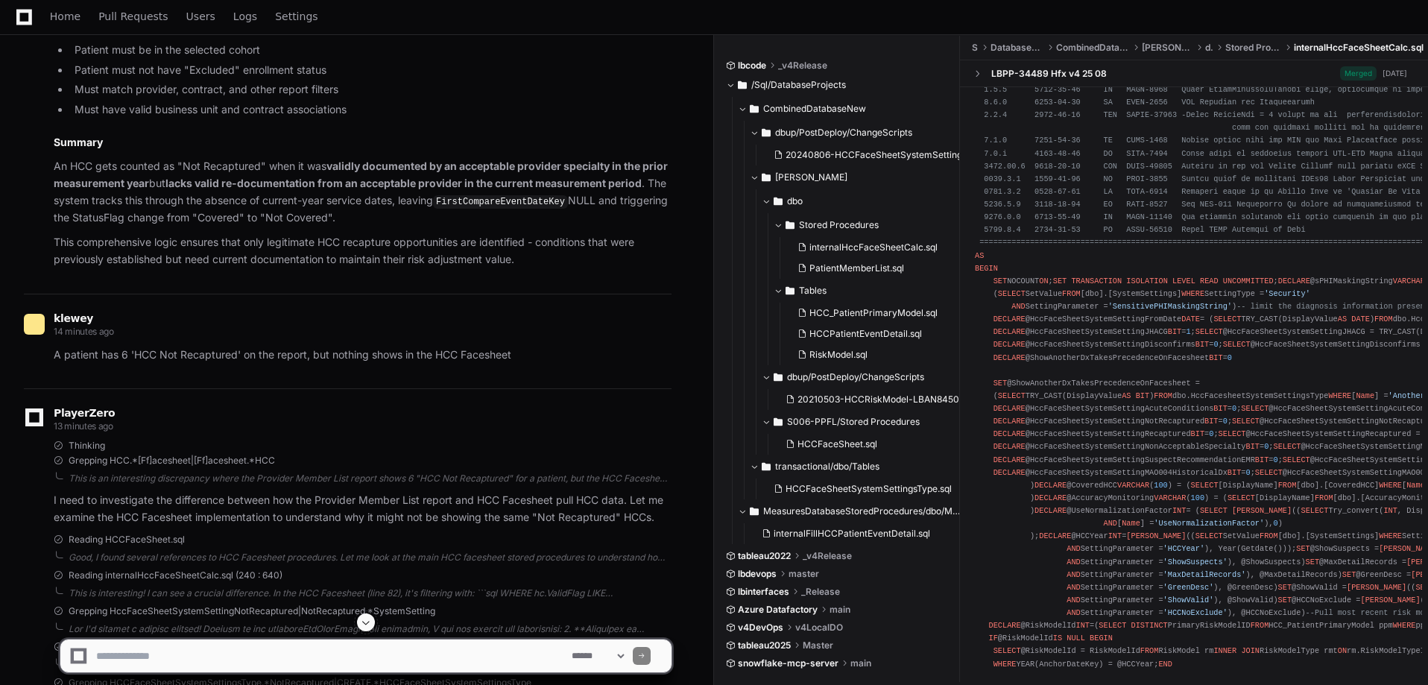
scroll to position [3130, 0]
